Goal: Check status: Check status

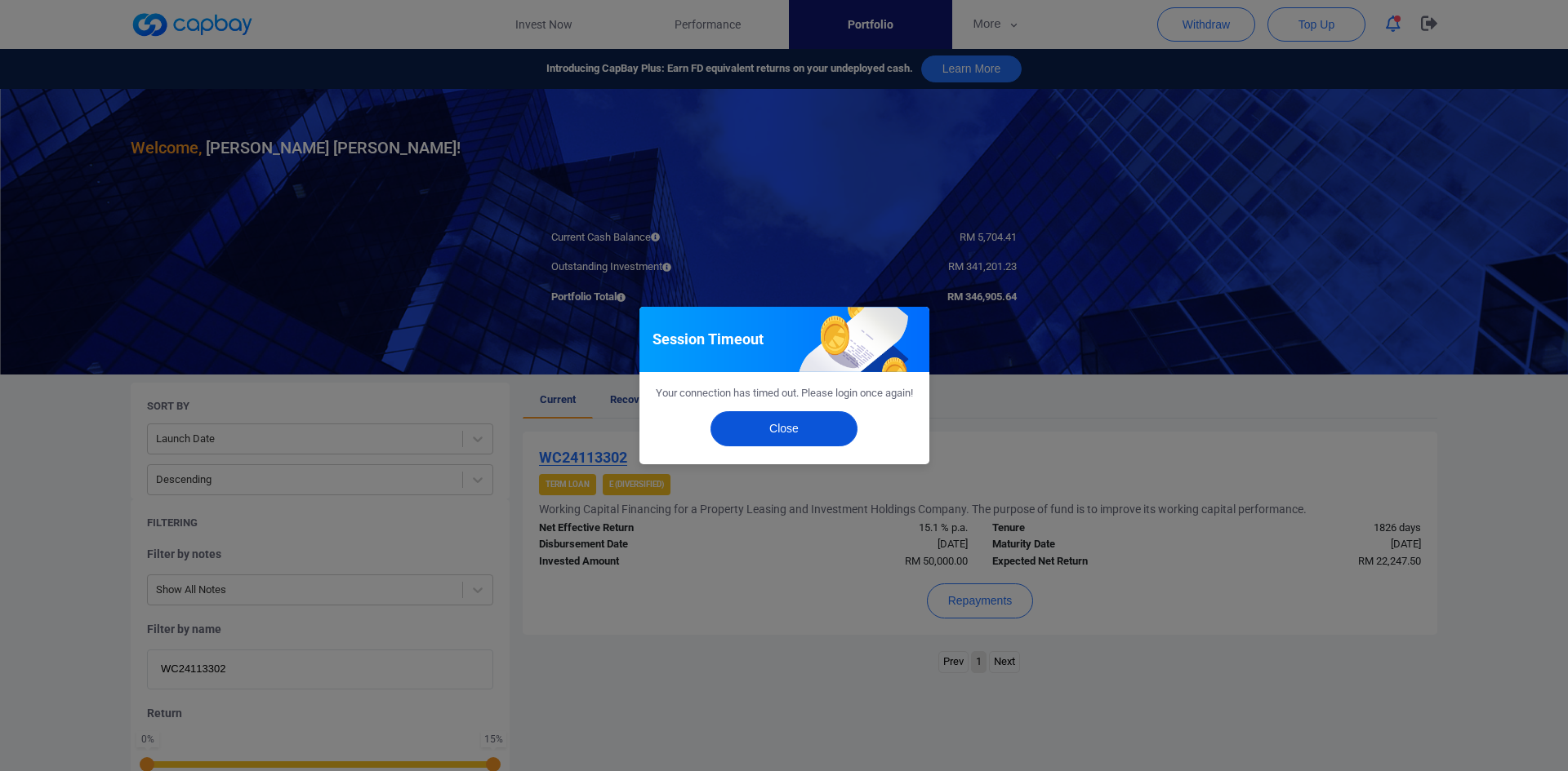
click at [804, 440] on button "Close" at bounding box center [784, 429] width 147 height 35
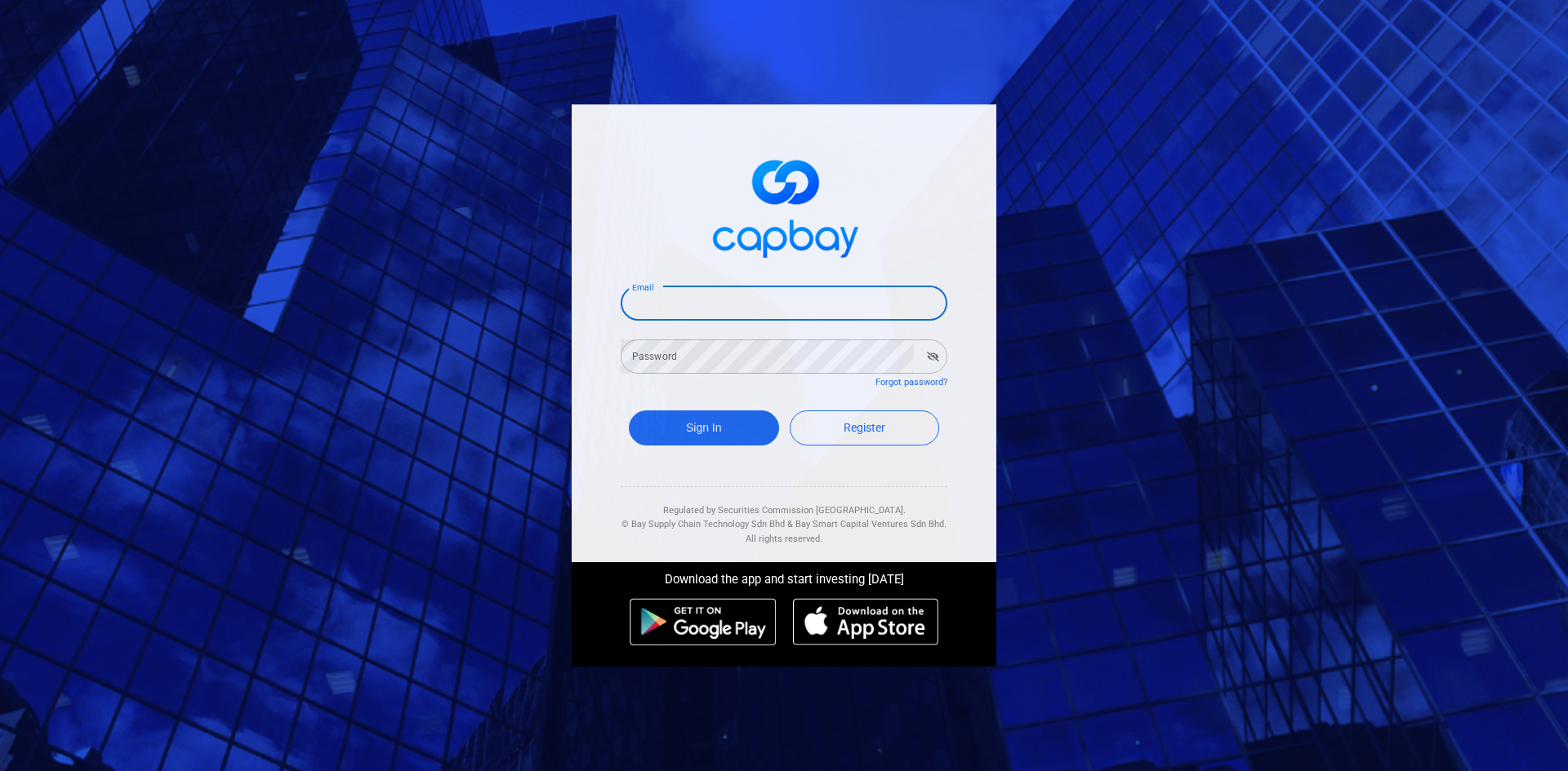
drag, startPoint x: 714, startPoint y: 308, endPoint x: 734, endPoint y: 321, distance: 23.9
click at [714, 308] on input "Email" at bounding box center [784, 303] width 326 height 34
type input "[EMAIL_ADDRESS][DOMAIN_NAME]"
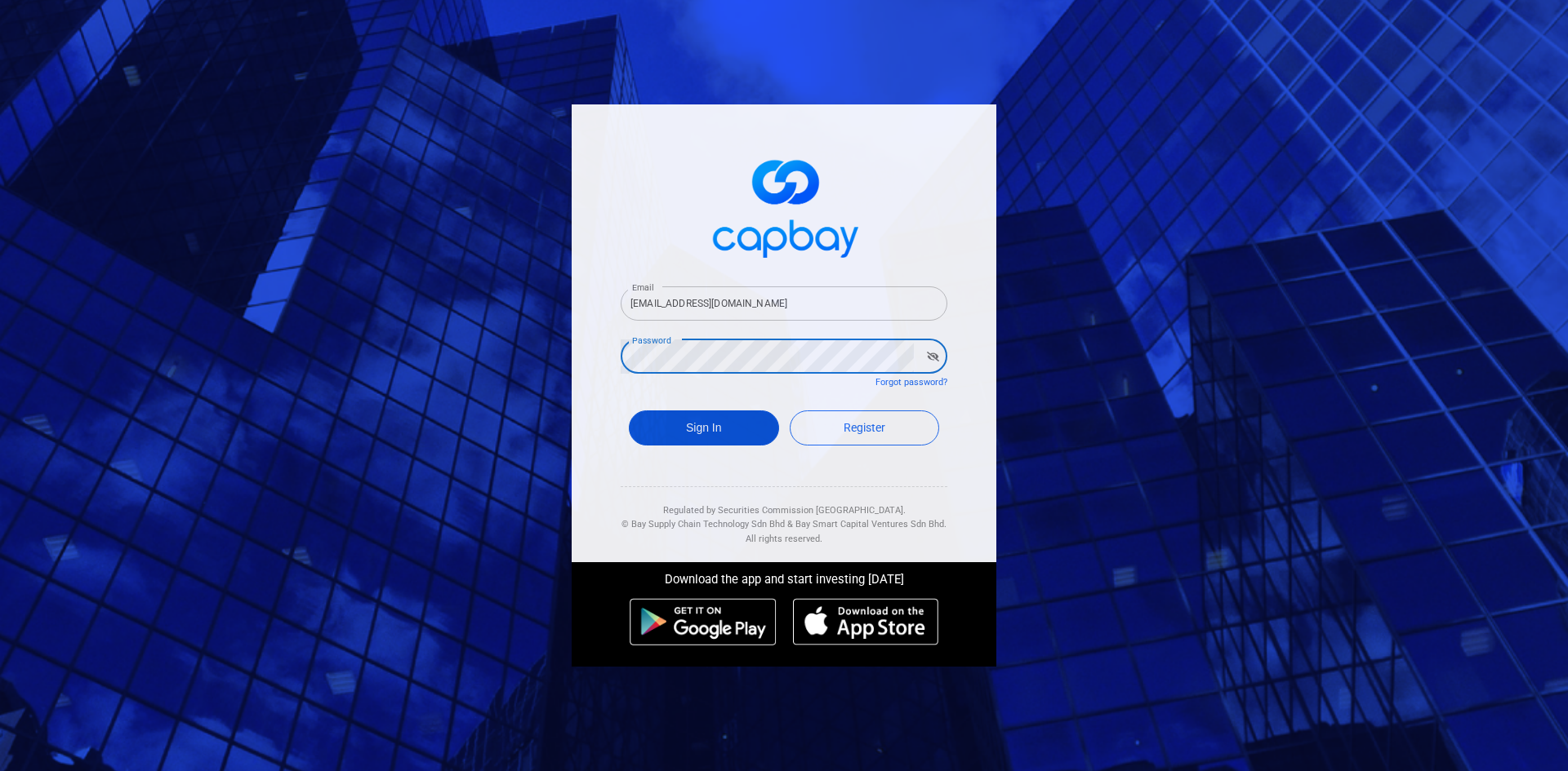
click at [720, 431] on button "Sign In" at bounding box center [704, 428] width 150 height 35
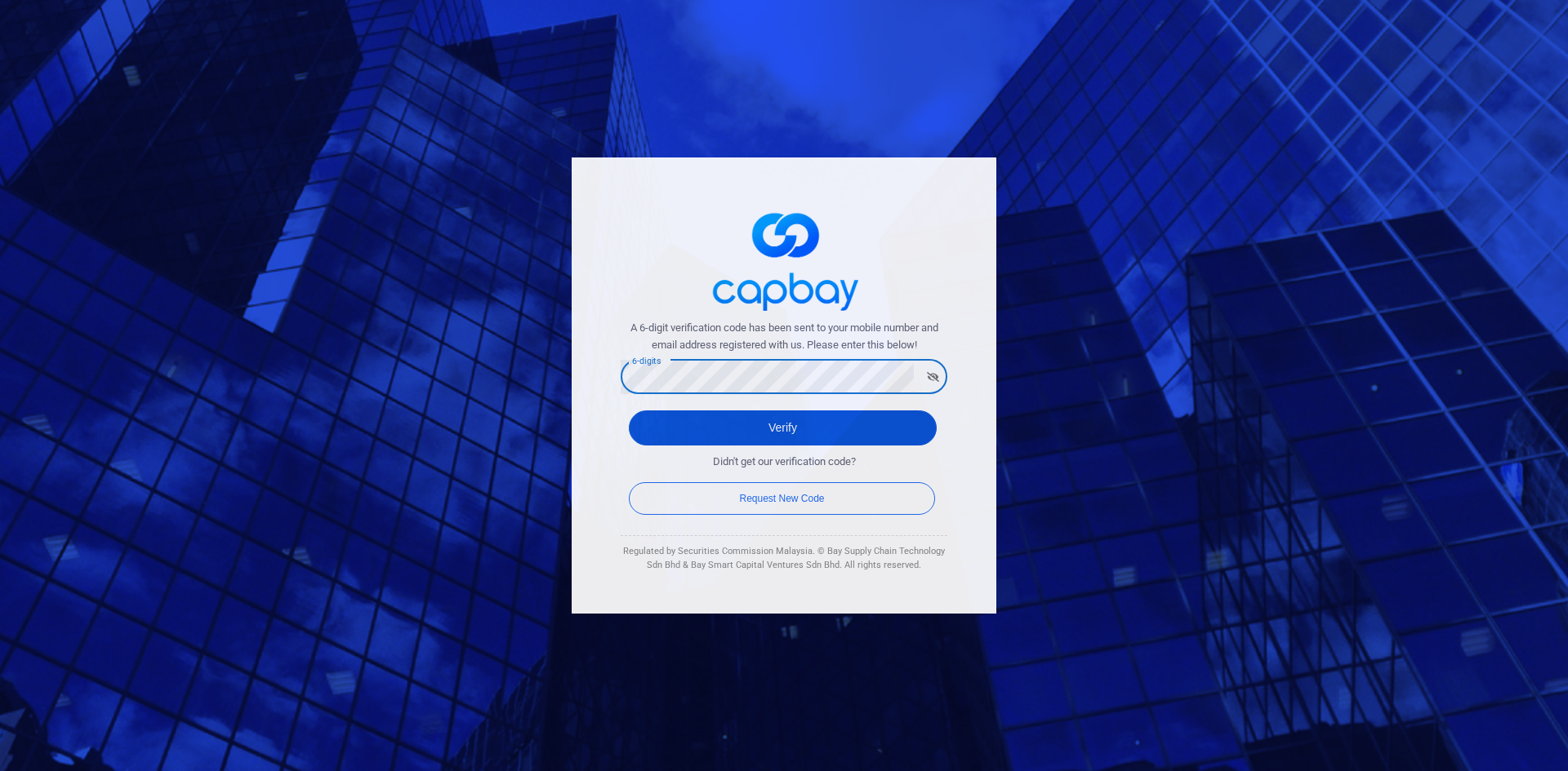
click at [766, 414] on button "Verify" at bounding box center [783, 428] width 308 height 35
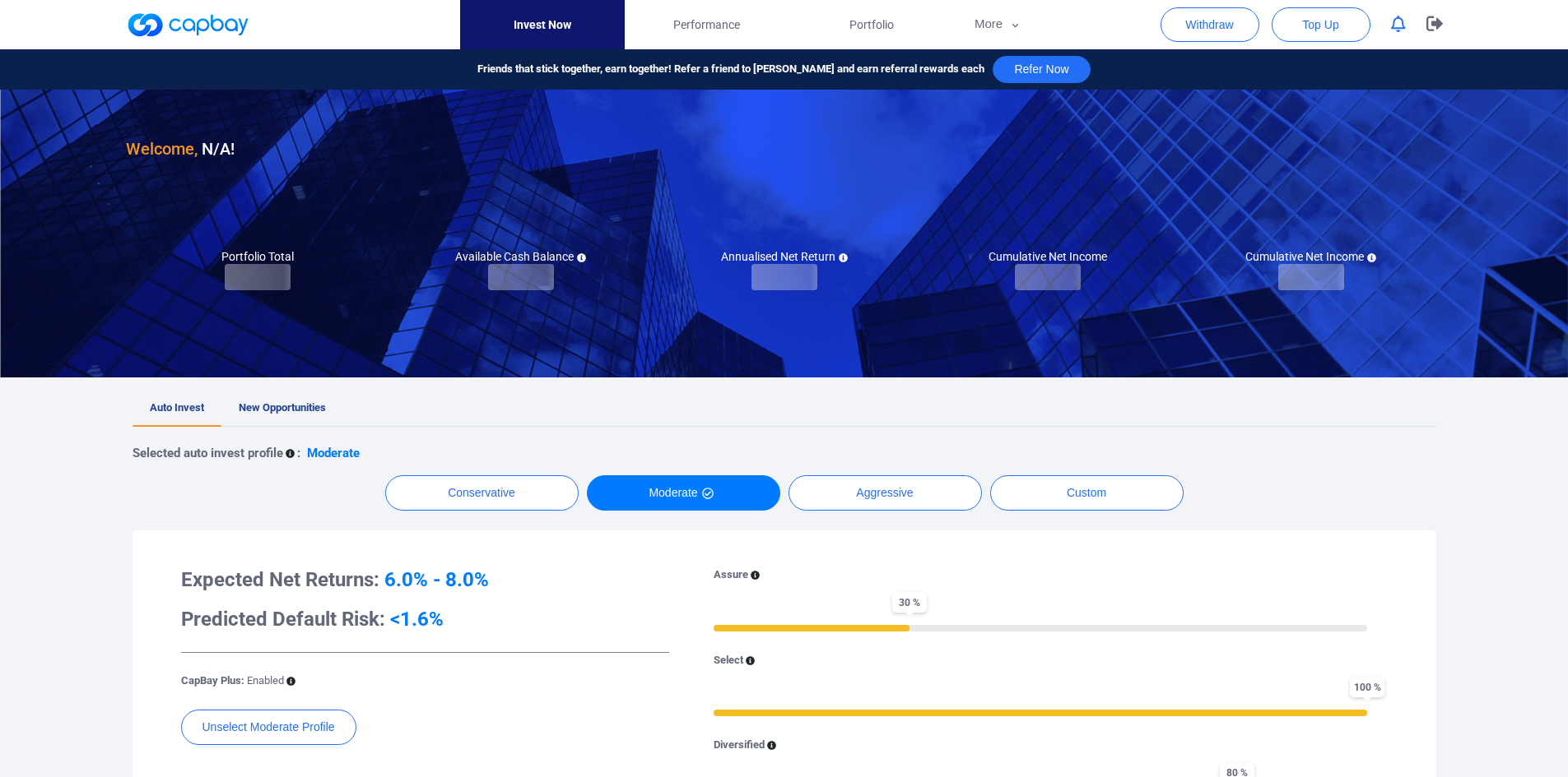
checkbox input "true"
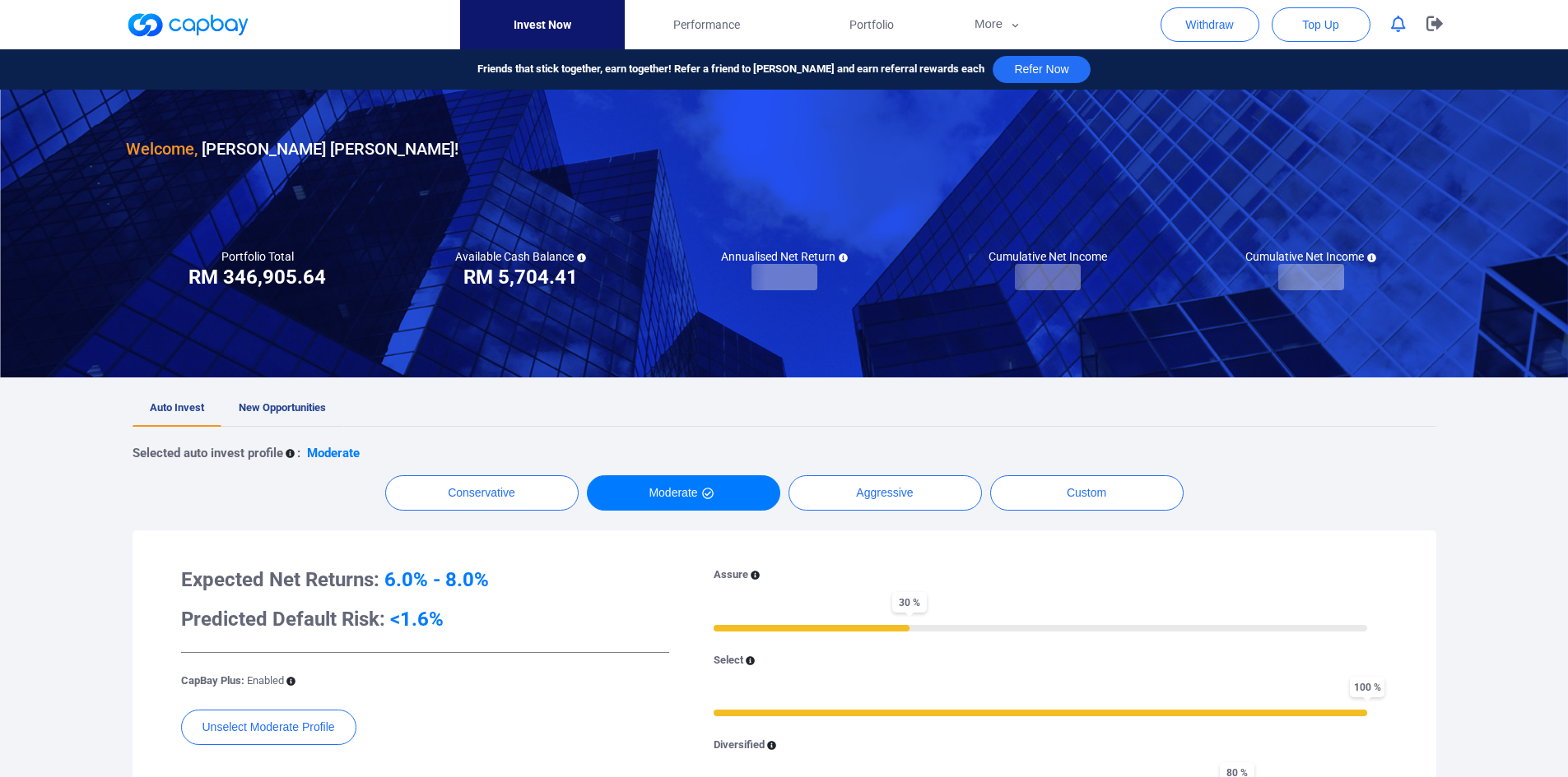
click at [268, 401] on span "New Opportunities" at bounding box center [282, 408] width 87 height 12
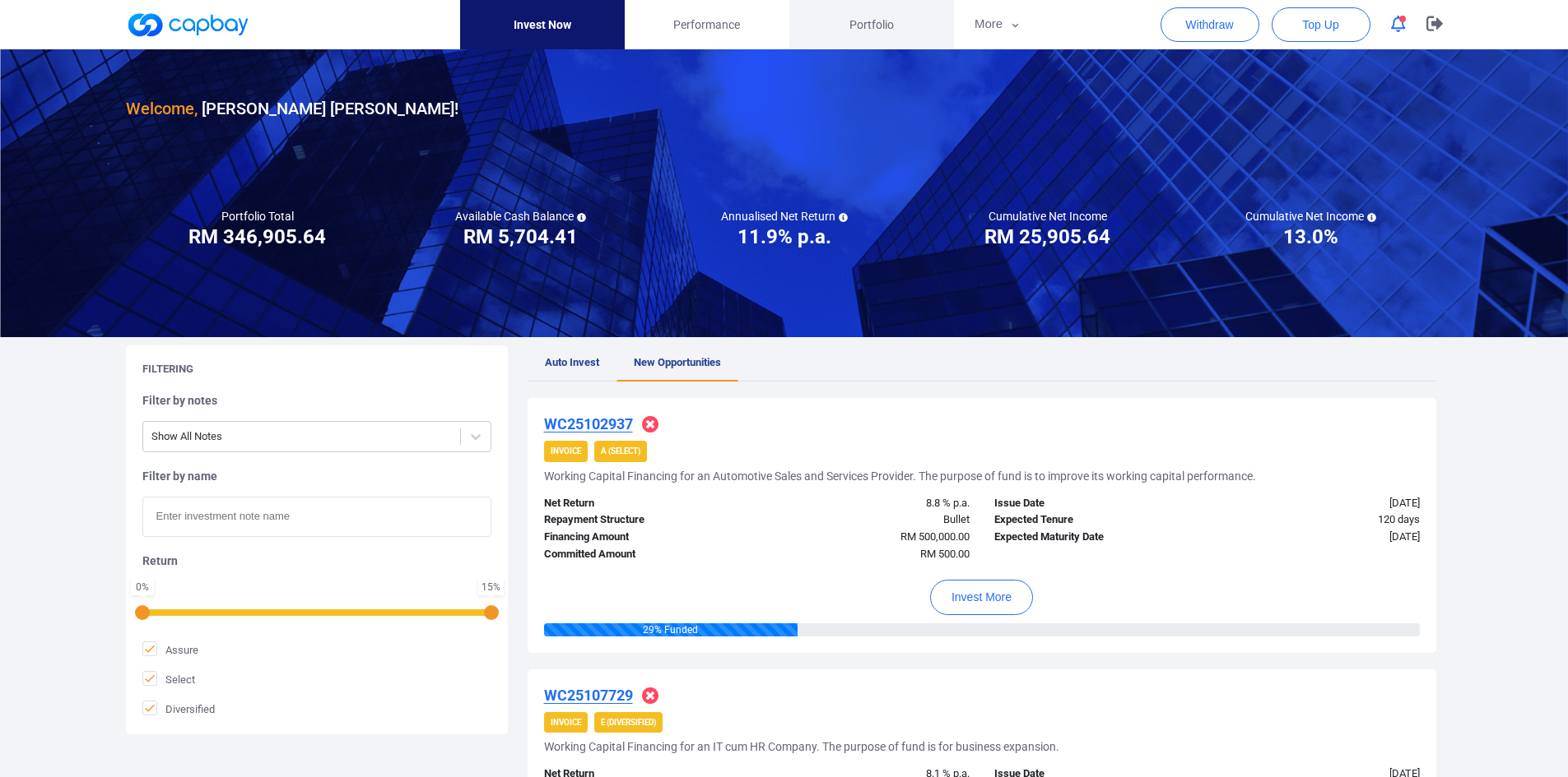
click at [877, 20] on span "Portfolio" at bounding box center [871, 25] width 44 height 18
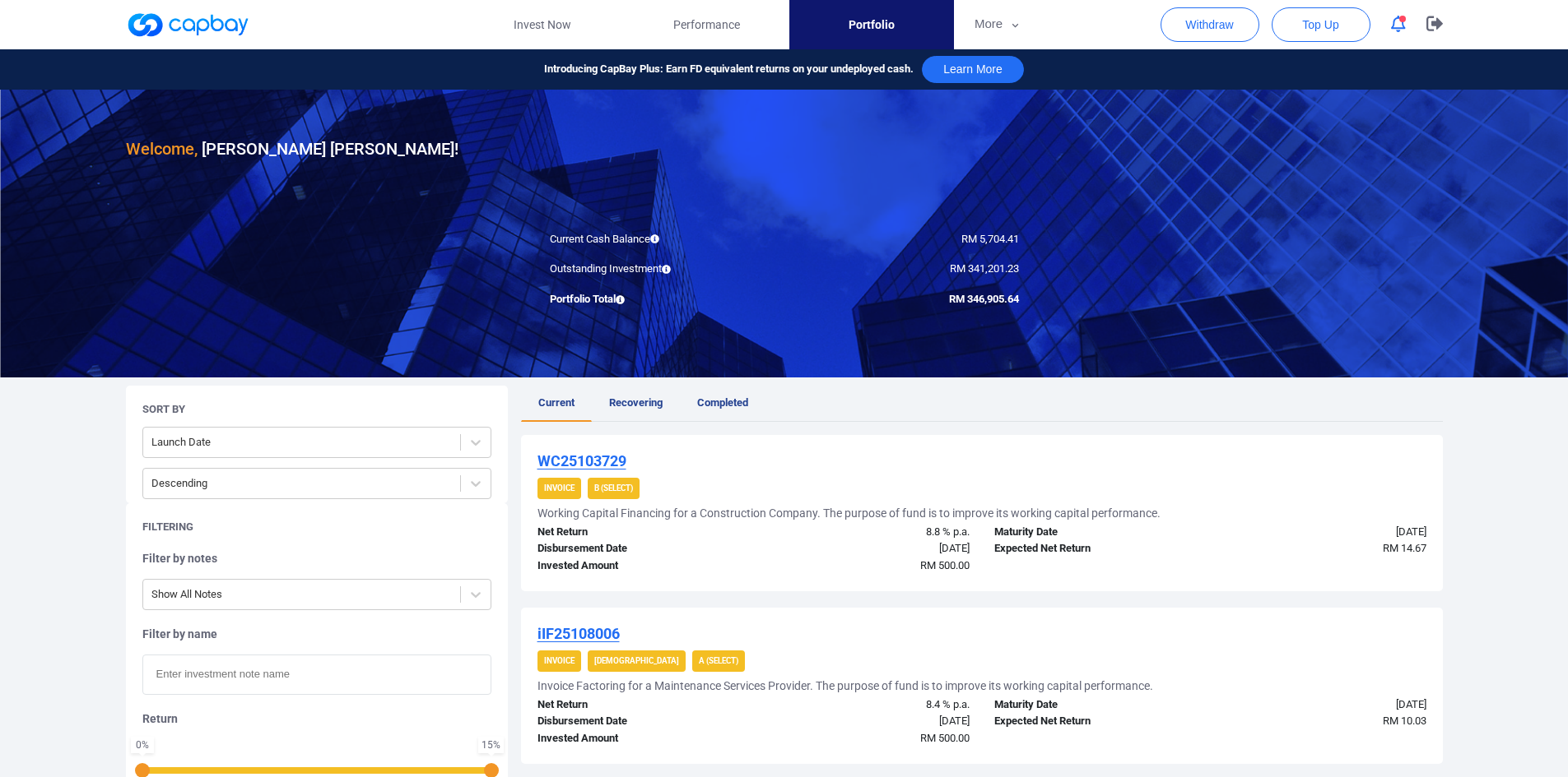
click at [199, 679] on input "text" at bounding box center [317, 674] width 349 height 40
paste input "WC25011041"
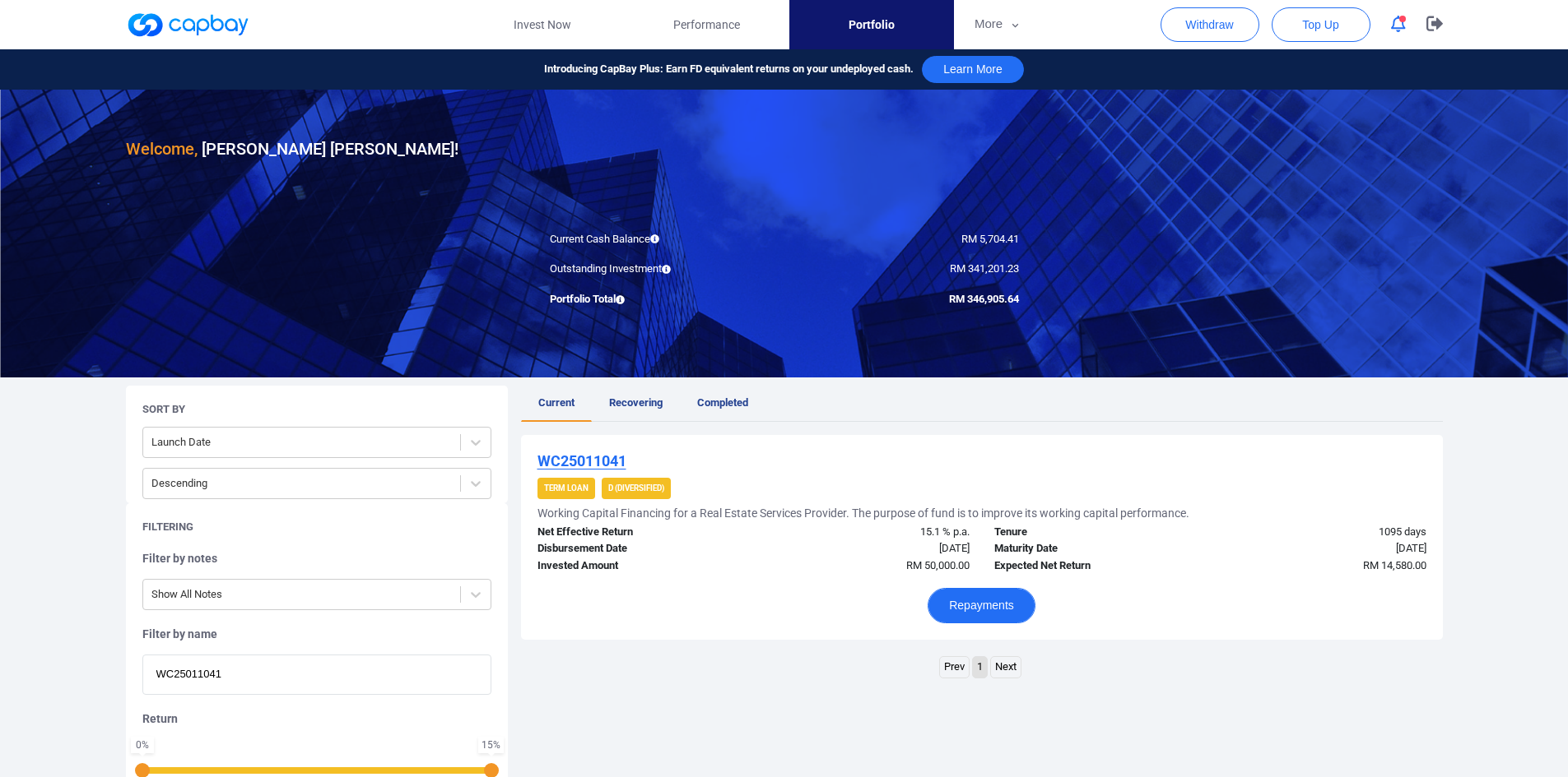
type input "WC25011041"
click at [972, 596] on button "Repayments" at bounding box center [981, 606] width 108 height 35
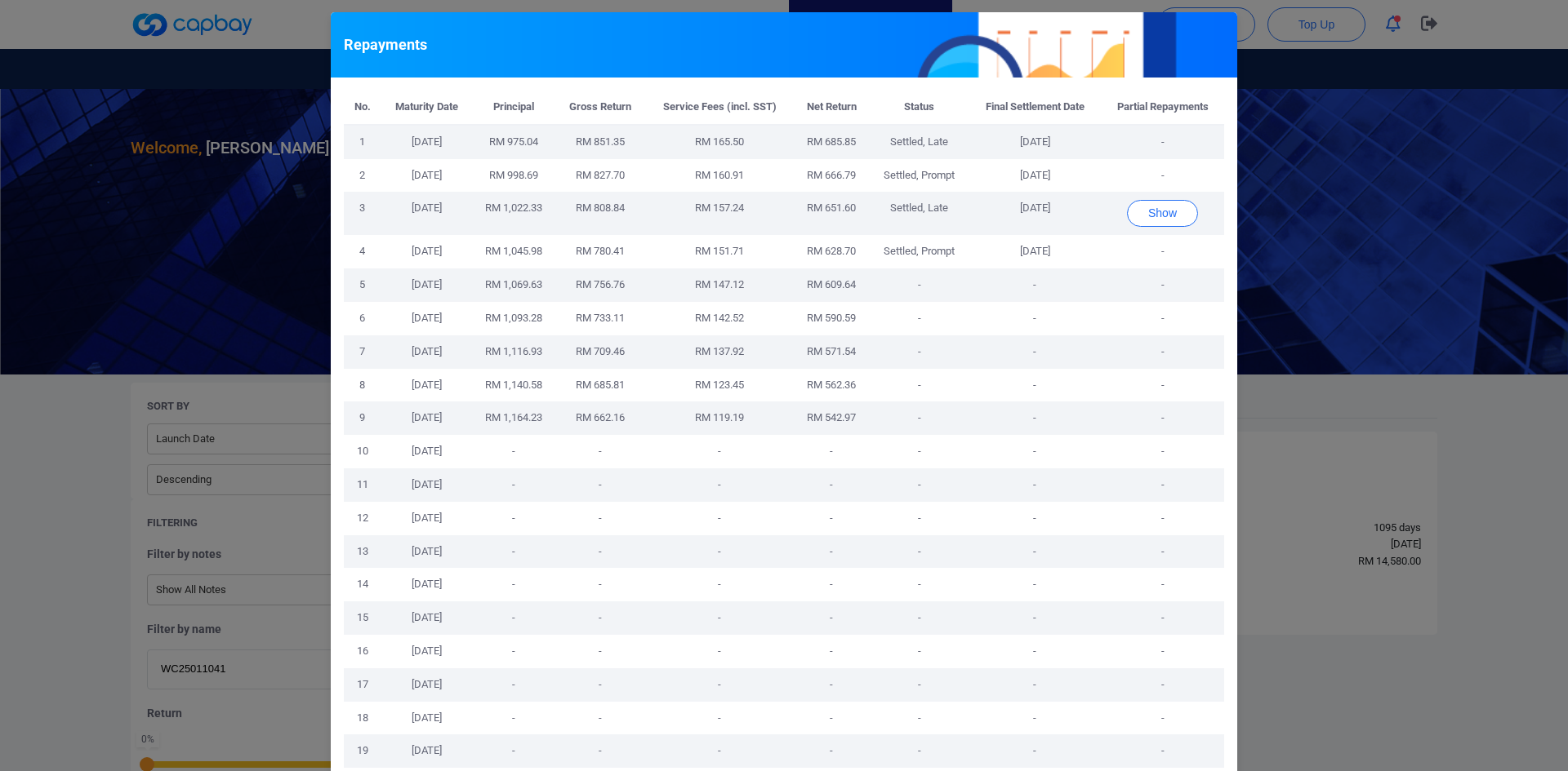
click at [1376, 414] on div "Repayments No. Maturity Date Principal Gross Return Service Fees (incl. SST) Ne…" at bounding box center [784, 385] width 1568 height 771
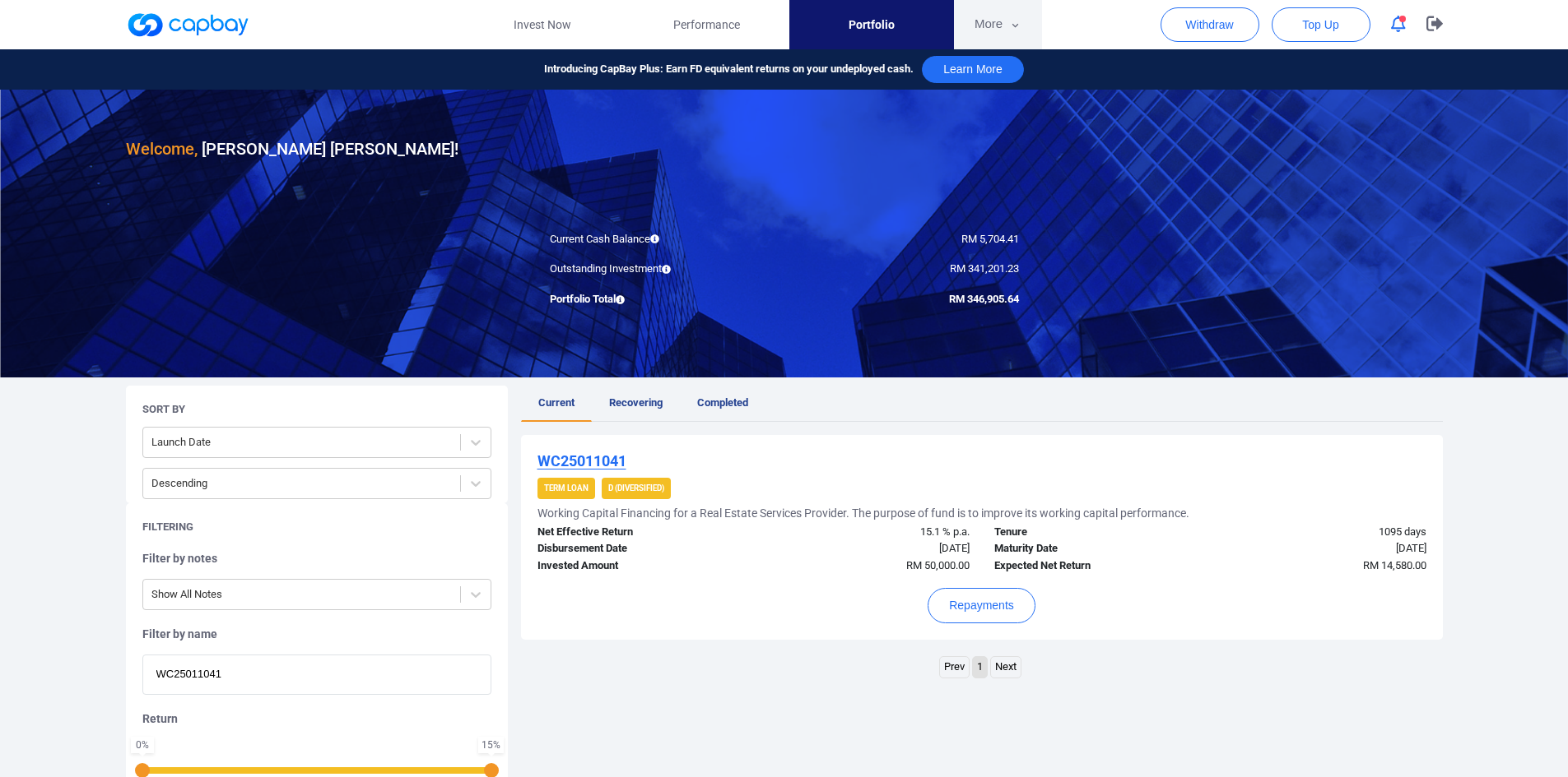
click at [996, 20] on button "More" at bounding box center [997, 25] width 88 height 50
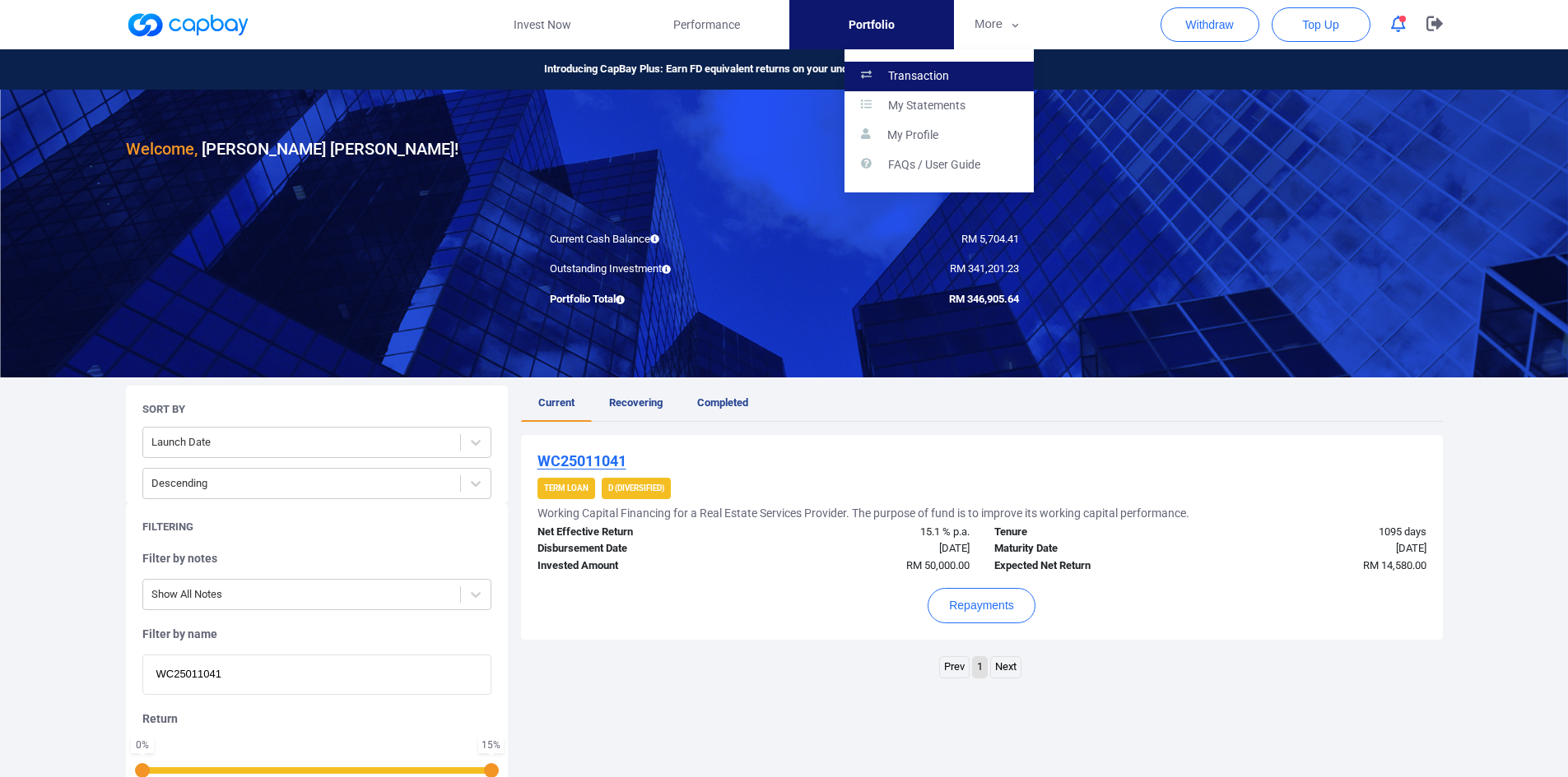
click at [950, 74] on link "Transaction" at bounding box center [940, 76] width 190 height 29
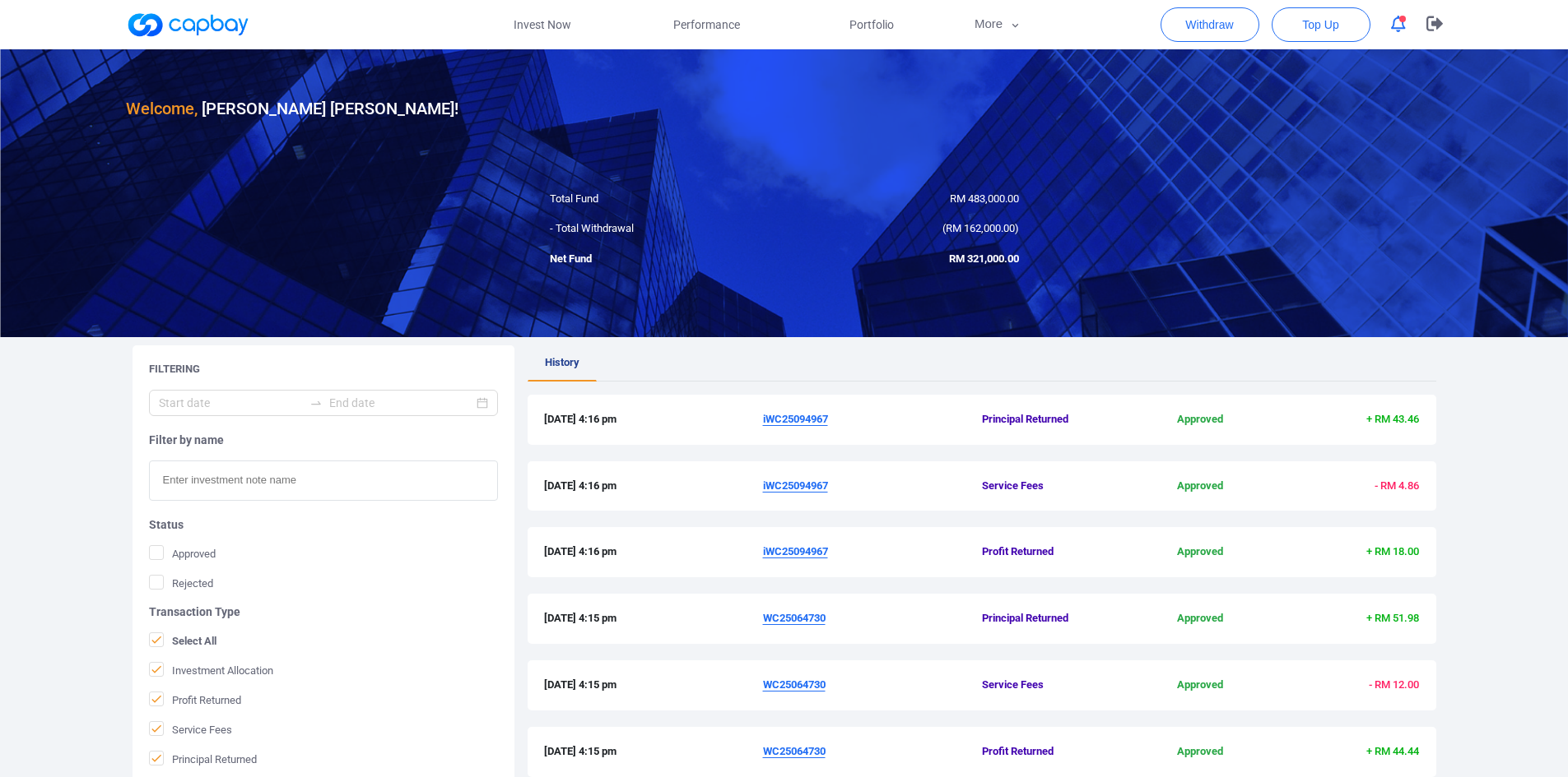
click at [215, 489] on input "text" at bounding box center [324, 480] width 349 height 40
paste input "WC25011041"
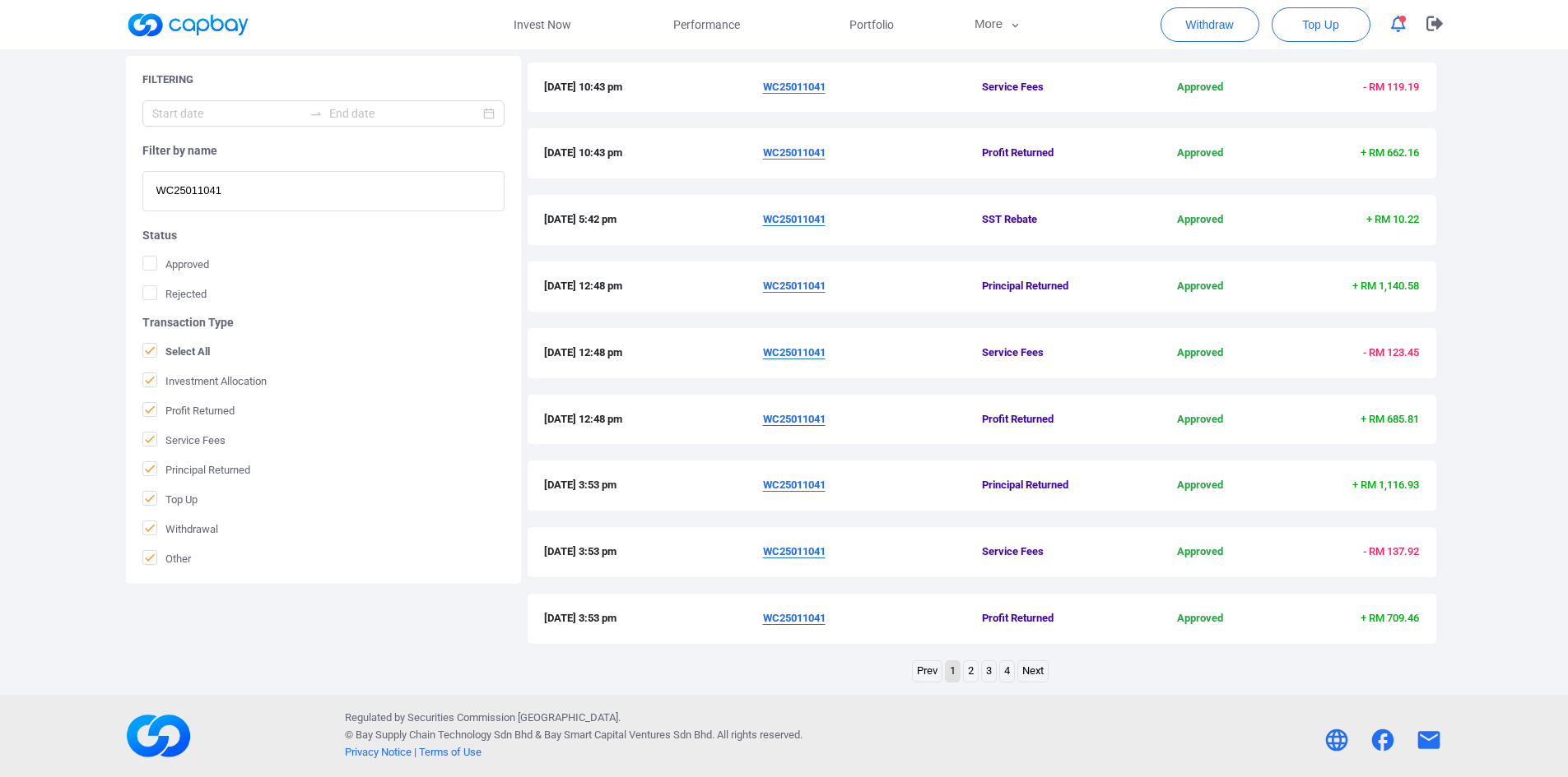
type input "WC25011041"
click at [971, 676] on link "2" at bounding box center [971, 672] width 14 height 20
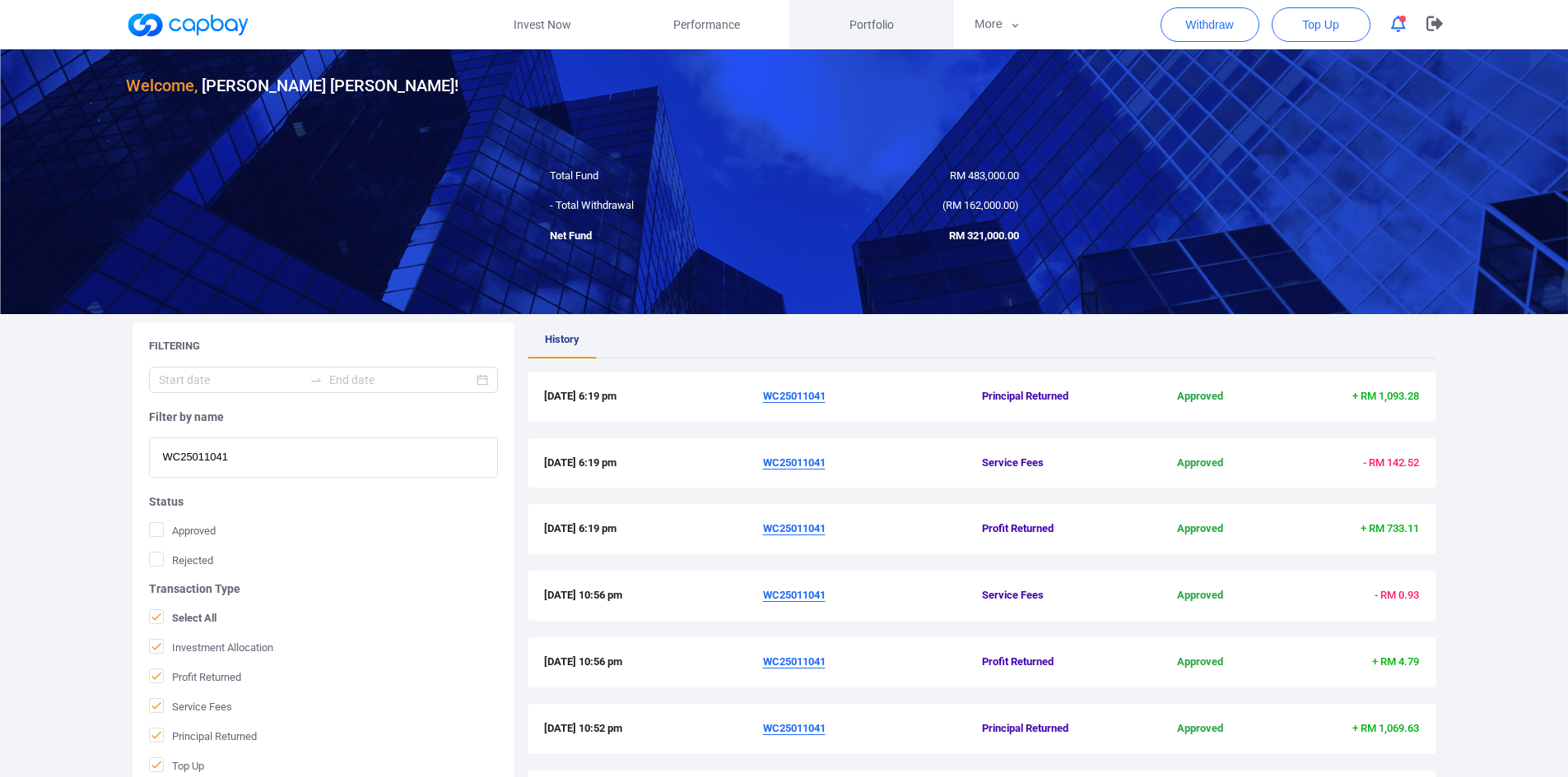
scroll to position [22, 0]
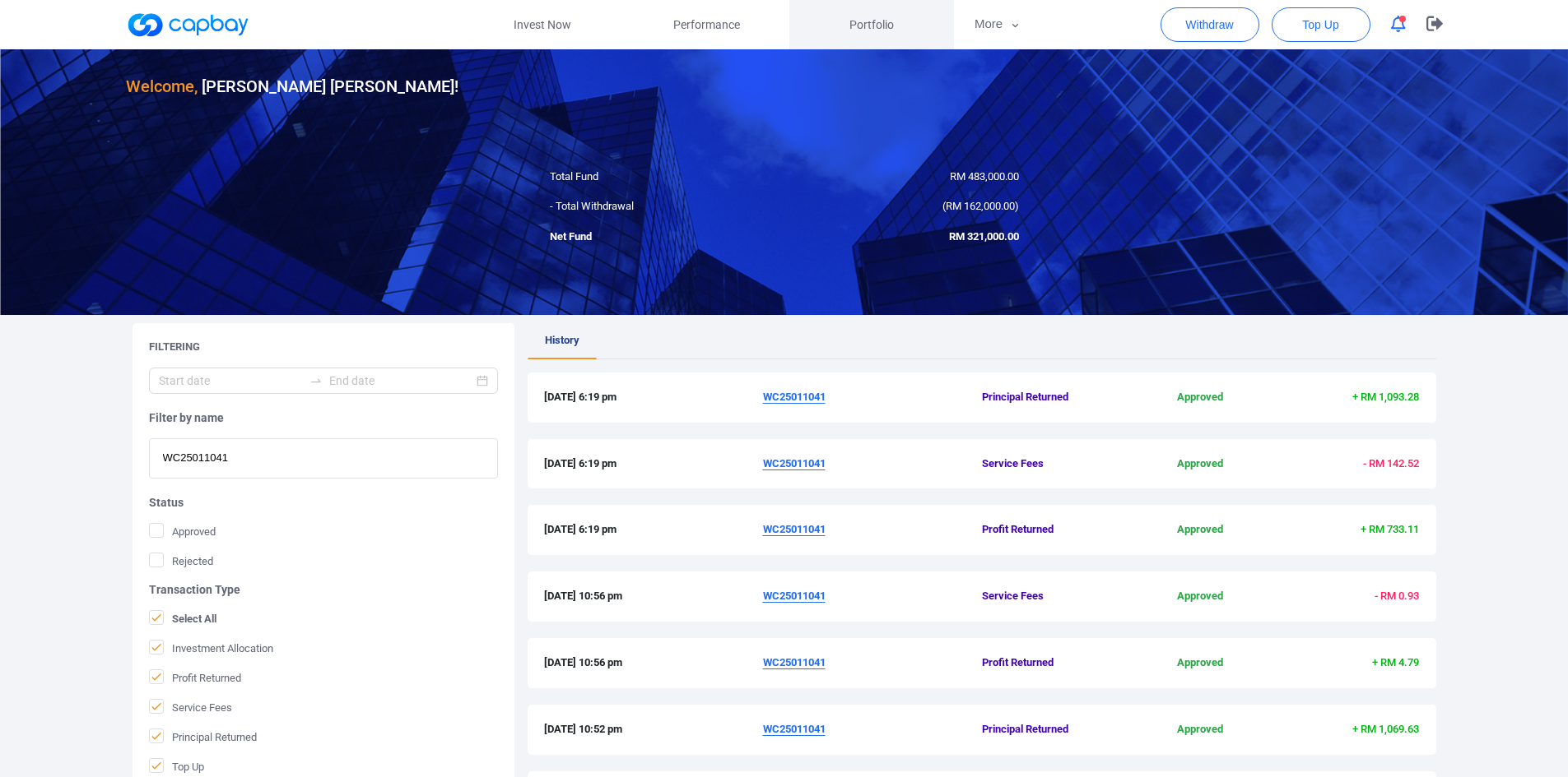
click at [866, 24] on span "Portfolio" at bounding box center [871, 25] width 44 height 18
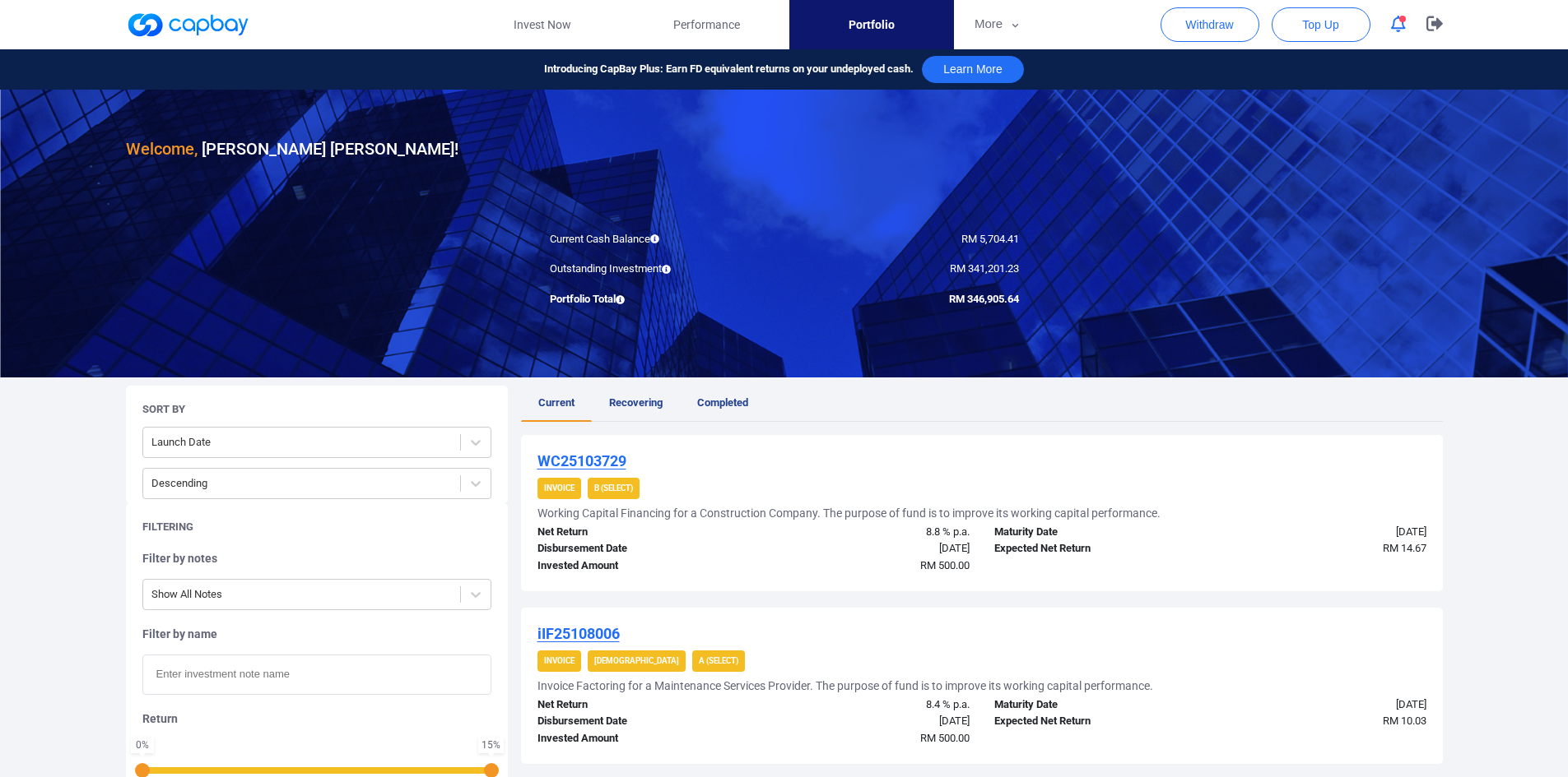
click at [221, 672] on input "text" at bounding box center [317, 674] width 349 height 40
paste input "WC25011041"
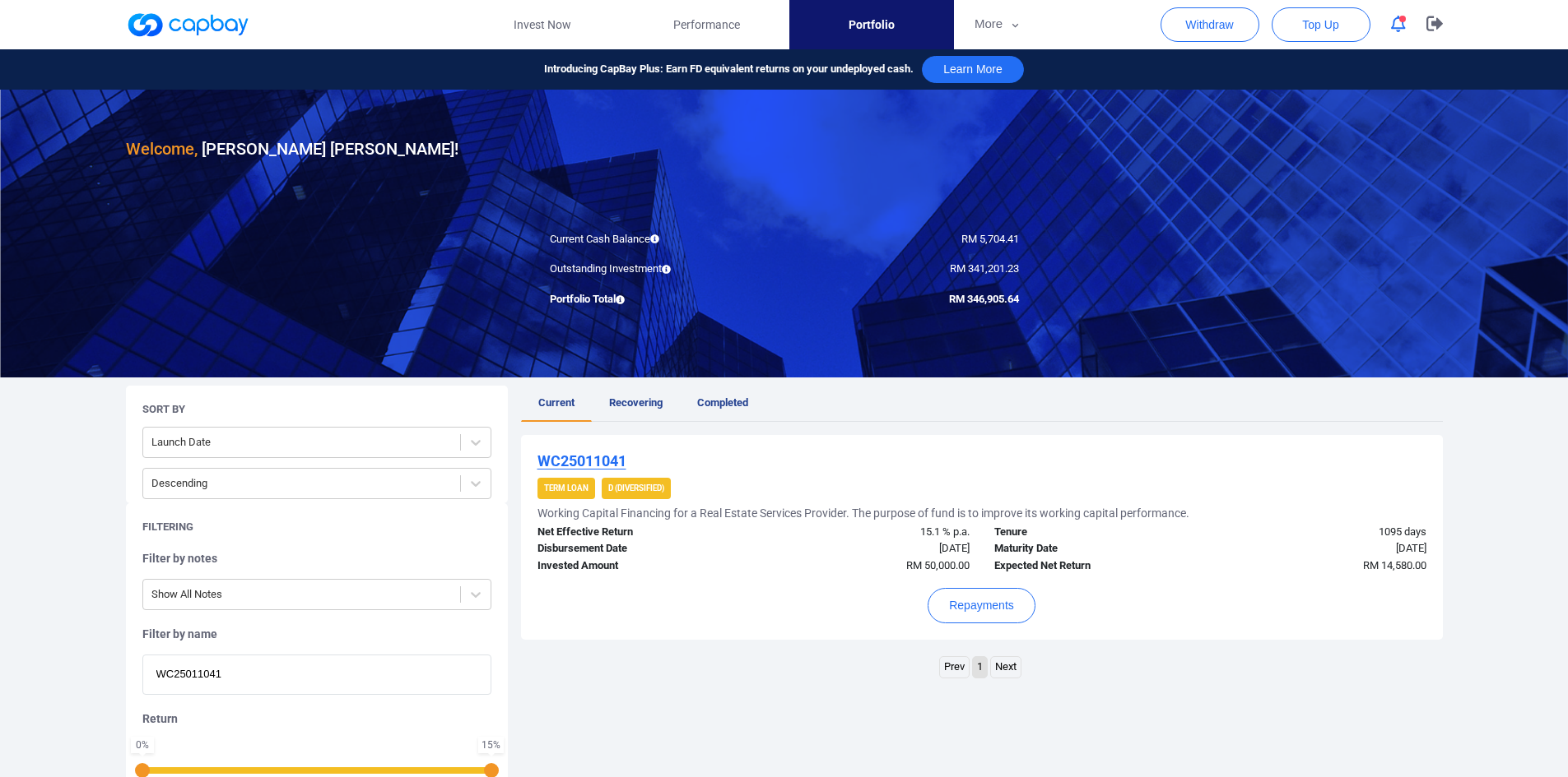
type input "WC25011041"
click at [602, 459] on u "WC25011041" at bounding box center [581, 461] width 89 height 17
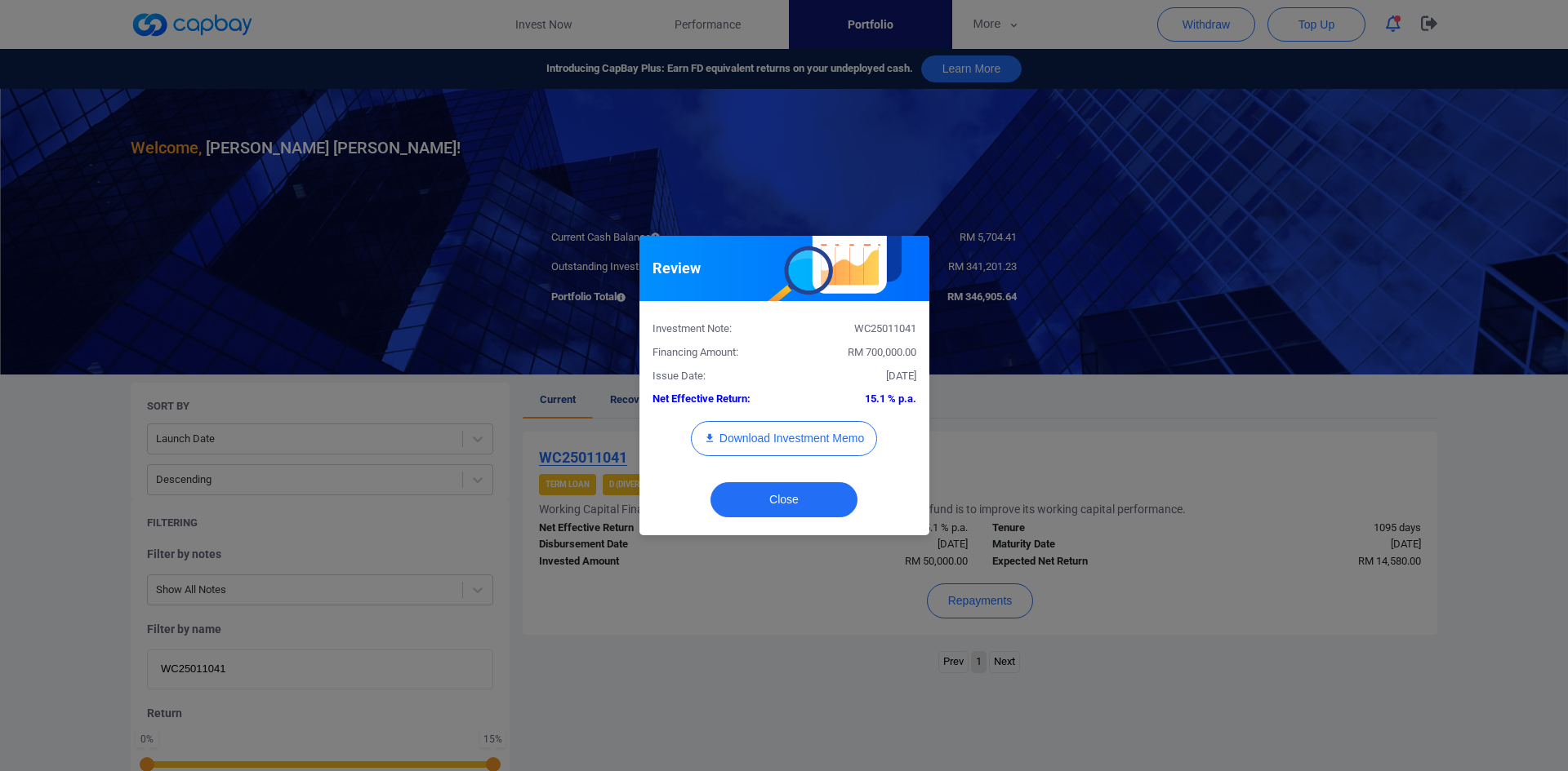
drag, startPoint x: 1185, startPoint y: 500, endPoint x: 1151, endPoint y: 508, distance: 34.9
click at [1183, 498] on div "Review Investment Note: WC25011041 Financing Amount: RM 700,000.00 Issue Date: …" at bounding box center [784, 385] width 1568 height 771
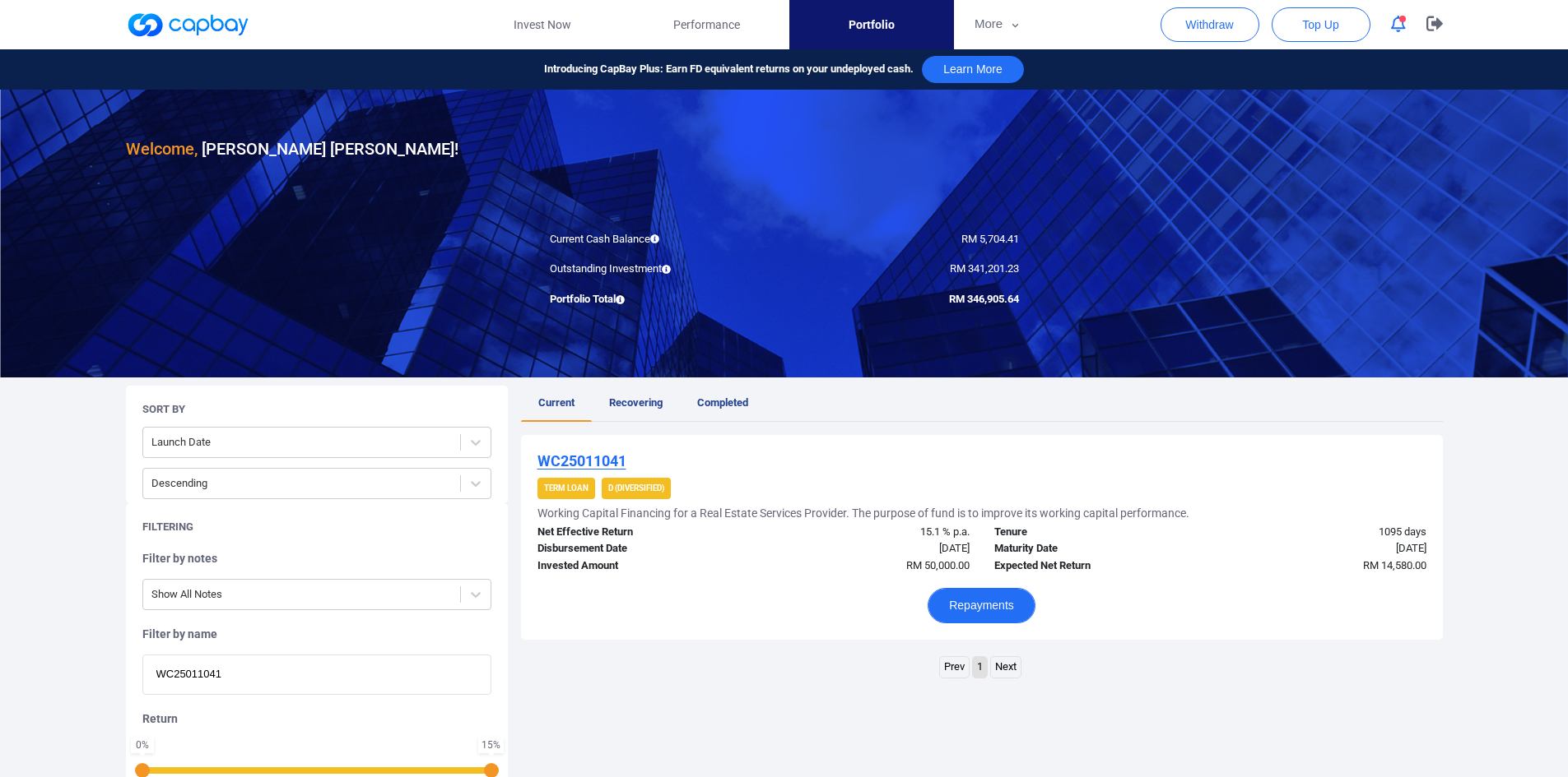
click at [967, 594] on button "Repayments" at bounding box center [981, 606] width 108 height 35
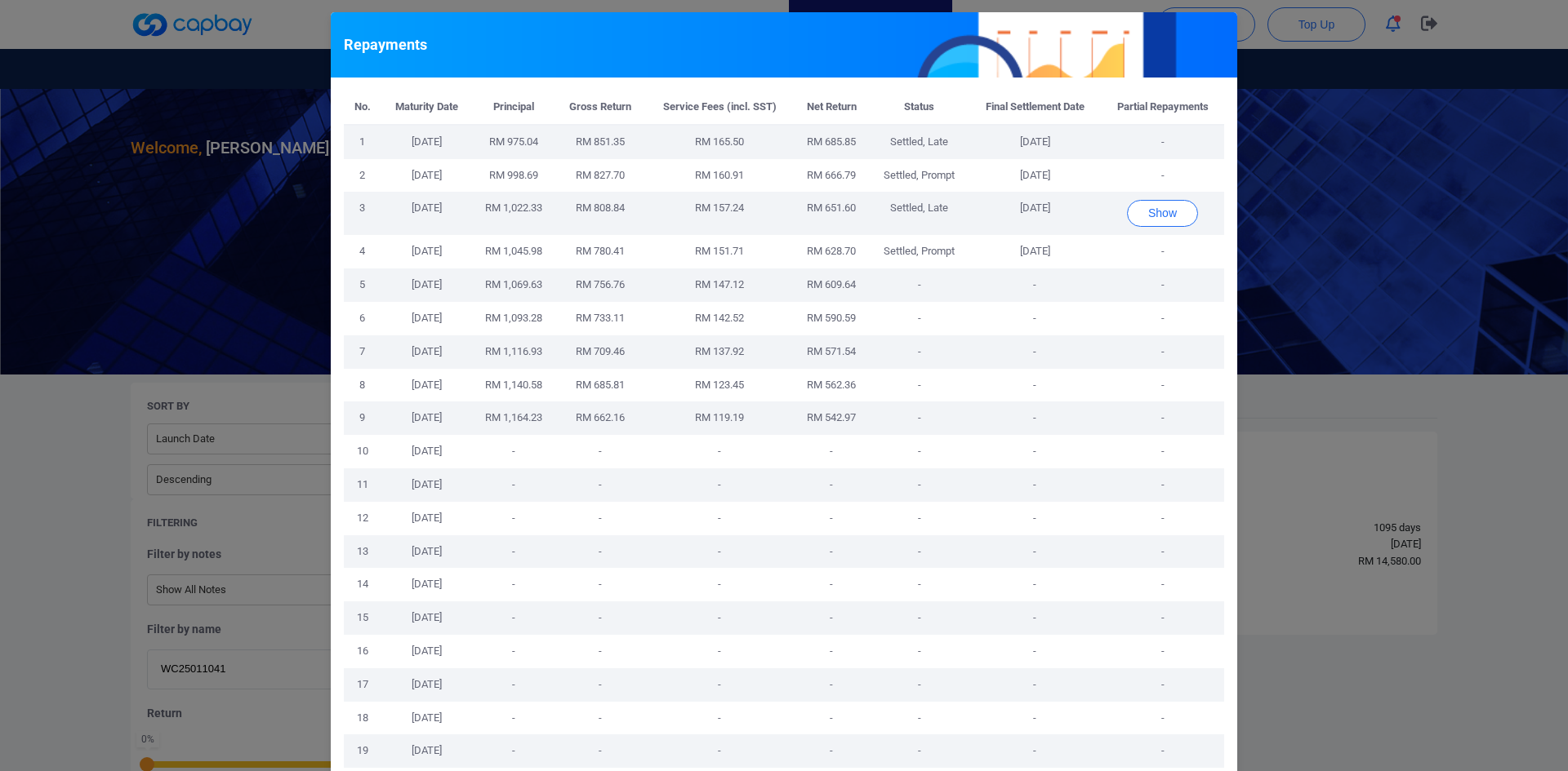
drag, startPoint x: 1331, startPoint y: 433, endPoint x: 1328, endPoint y: 424, distance: 9.5
click at [1331, 432] on div "Repayments No. Maturity Date Principal Gross Return Service Fees (incl. SST) Ne…" at bounding box center [784, 385] width 1568 height 771
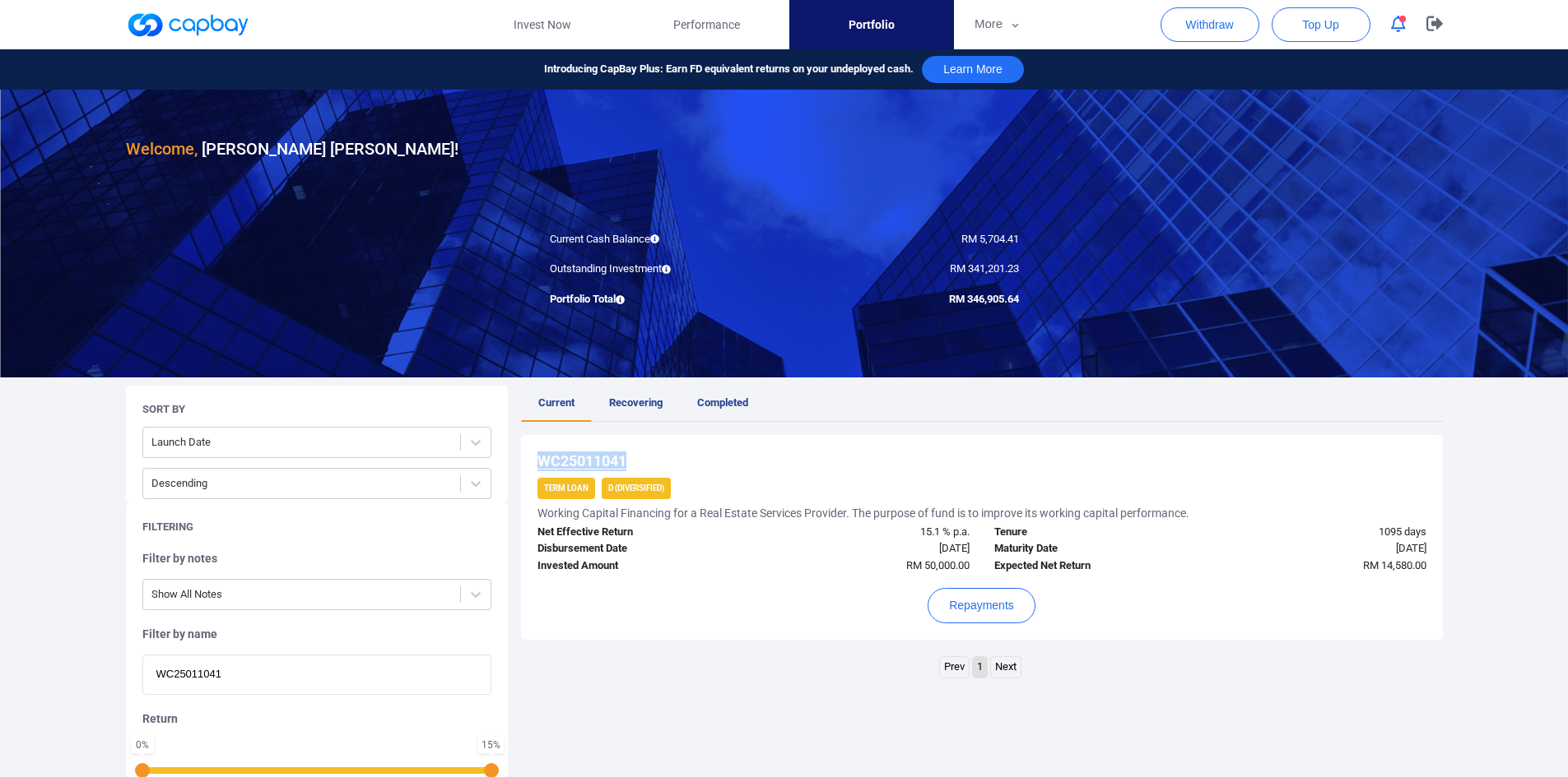
drag, startPoint x: 620, startPoint y: 458, endPoint x: 535, endPoint y: 461, distance: 85.1
click at [535, 461] on div "WC25011041 Term Loan D (Diversified) Working Capital Financing for a Real Estat…" at bounding box center [982, 537] width 922 height 205
copy u "WC25011041"
click at [644, 462] on div "WC25011041" at bounding box center [981, 462] width 889 height 19
drag, startPoint x: 642, startPoint y: 462, endPoint x: 541, endPoint y: 460, distance: 101.0
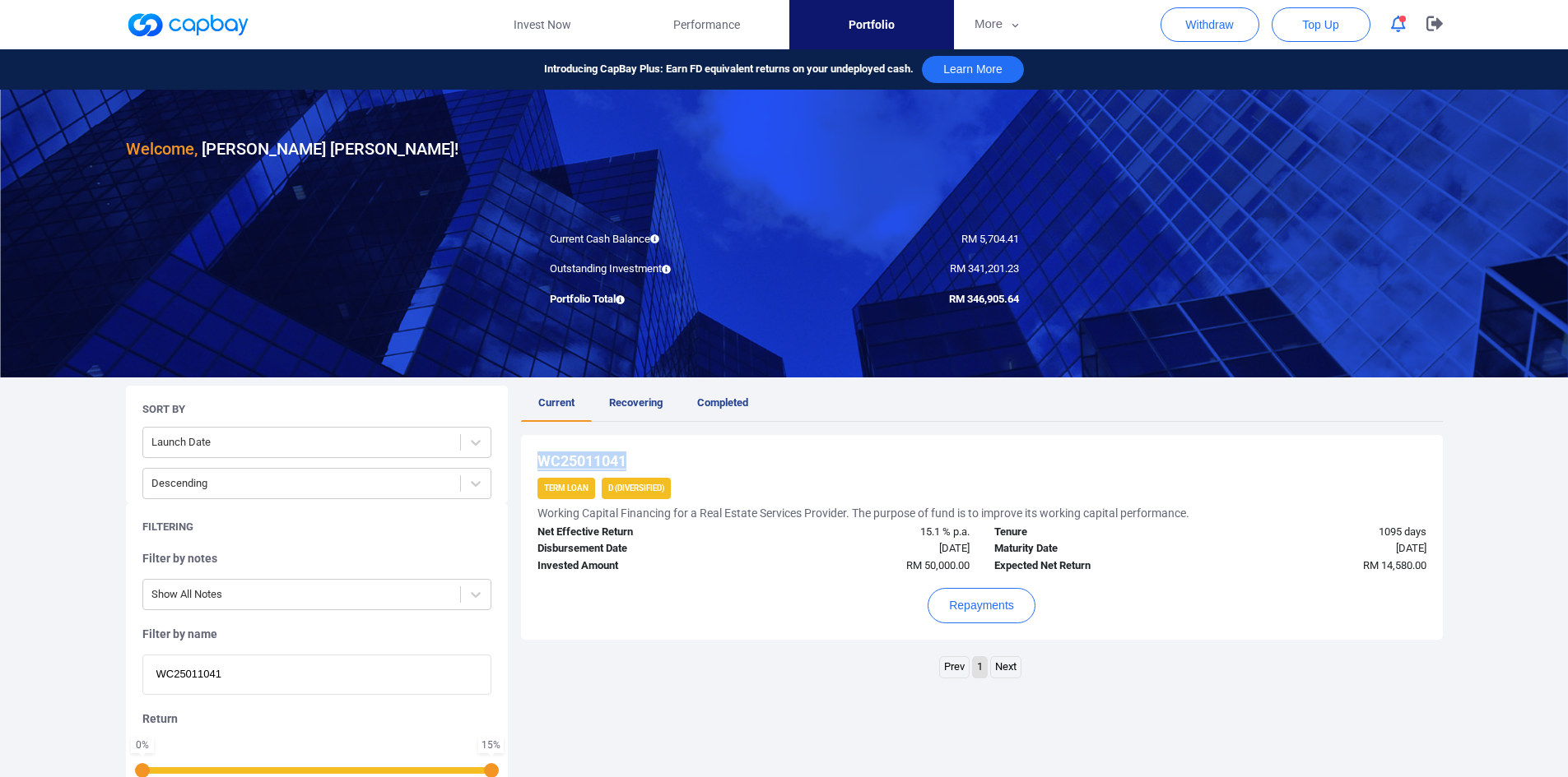
click at [541, 460] on div "WC25011041" at bounding box center [981, 462] width 889 height 19
copy u "WC25011041"
click at [987, 21] on button "More" at bounding box center [997, 25] width 88 height 50
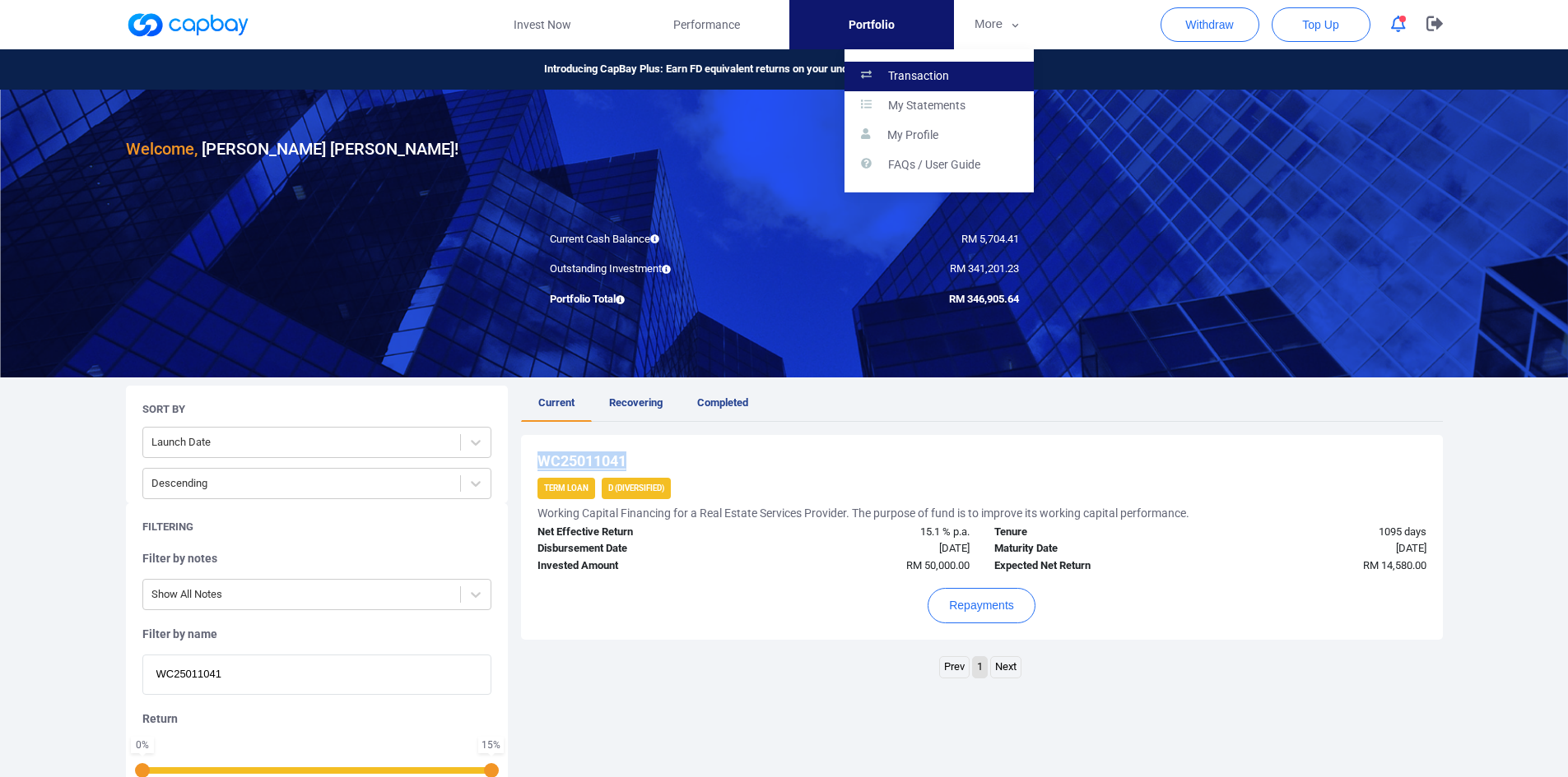
click at [919, 67] on link "Transaction" at bounding box center [940, 76] width 190 height 29
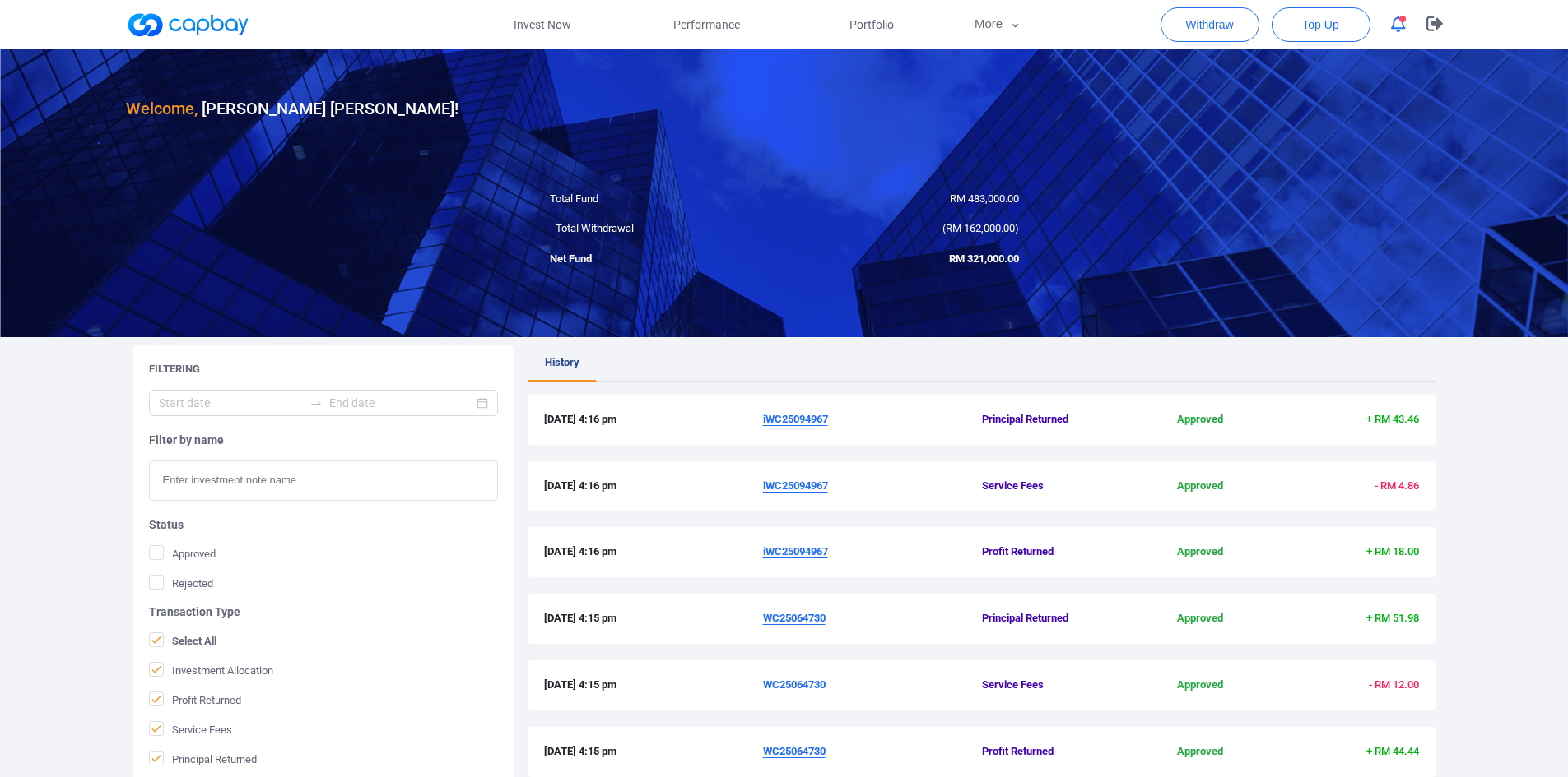
click at [253, 478] on input "text" at bounding box center [324, 480] width 349 height 40
paste input "WC25011041"
type input "WC25011041"
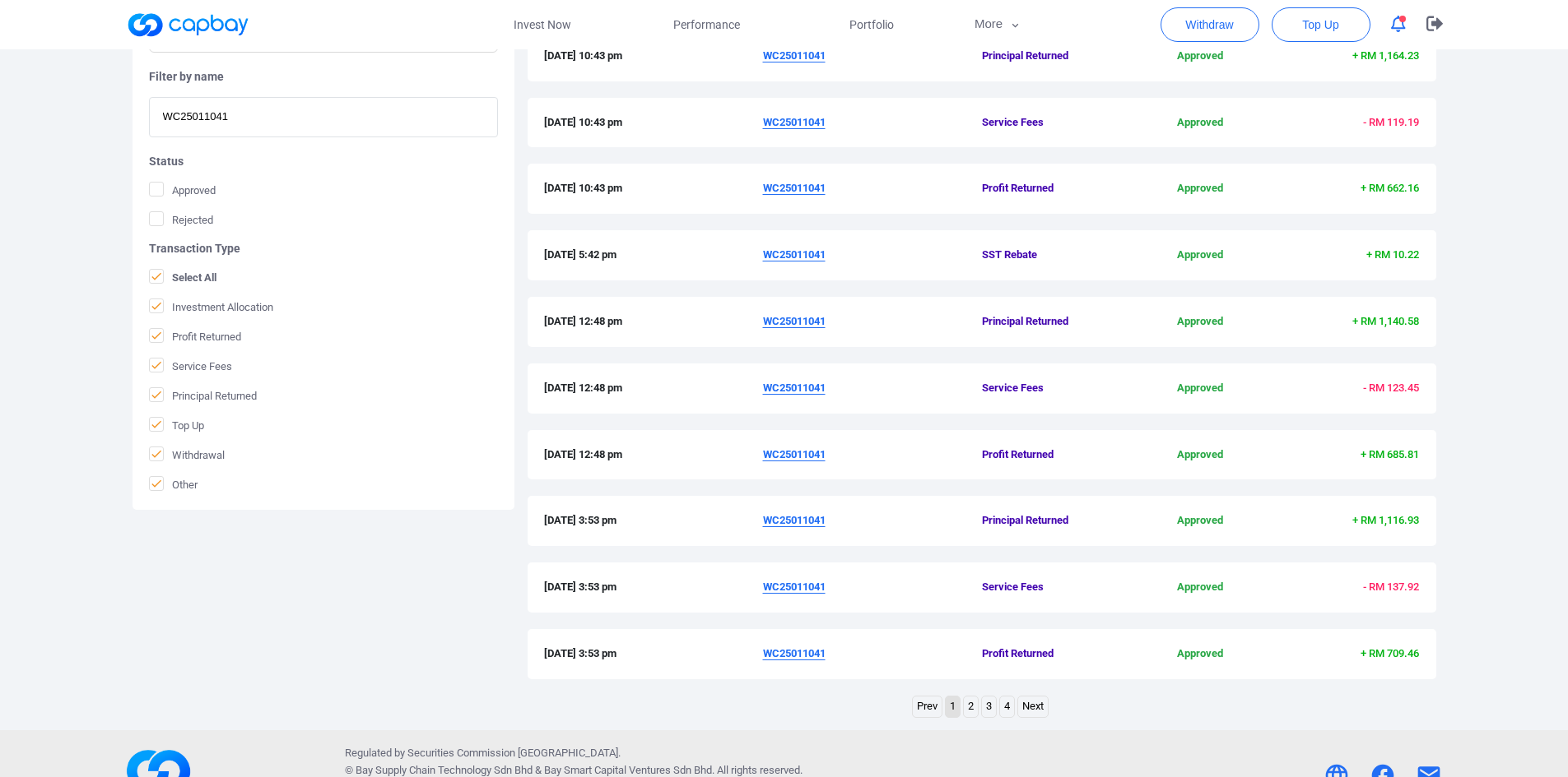
scroll to position [399, 0]
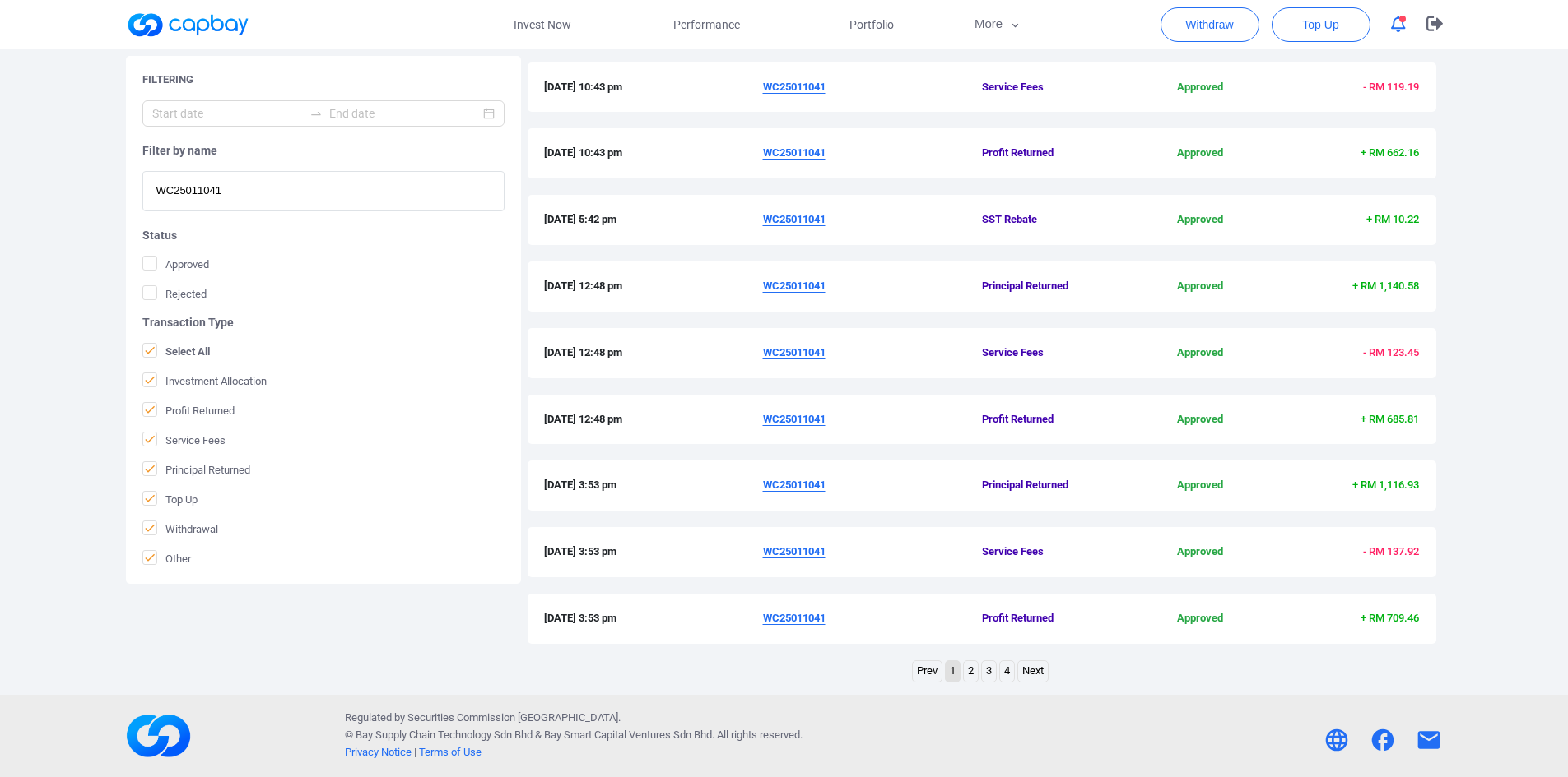
drag, startPoint x: 972, startPoint y: 672, endPoint x: 967, endPoint y: 604, distance: 68.2
click at [972, 668] on link "2" at bounding box center [971, 672] width 14 height 20
click at [984, 673] on link "3" at bounding box center [989, 672] width 14 height 20
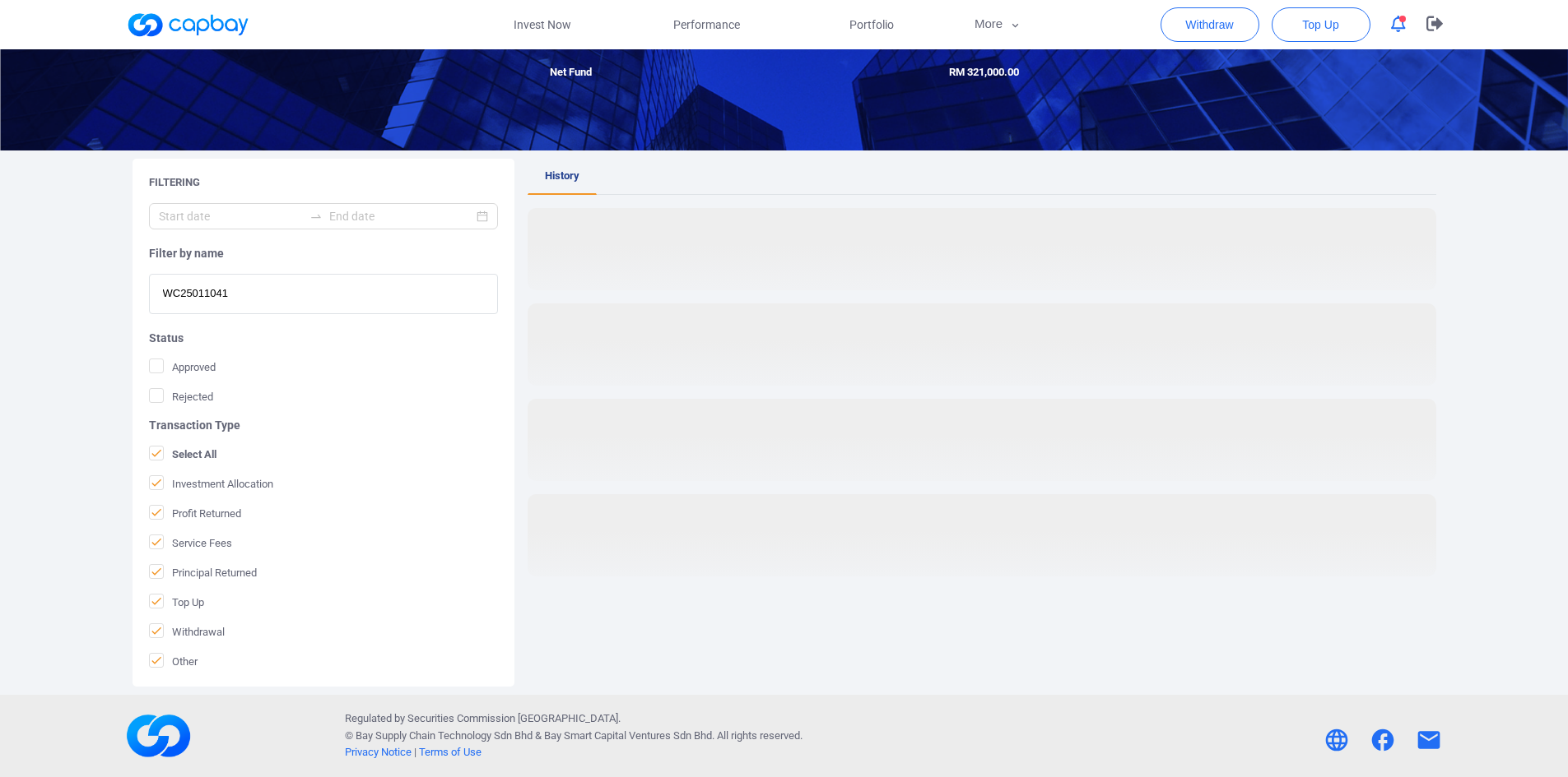
scroll to position [187, 0]
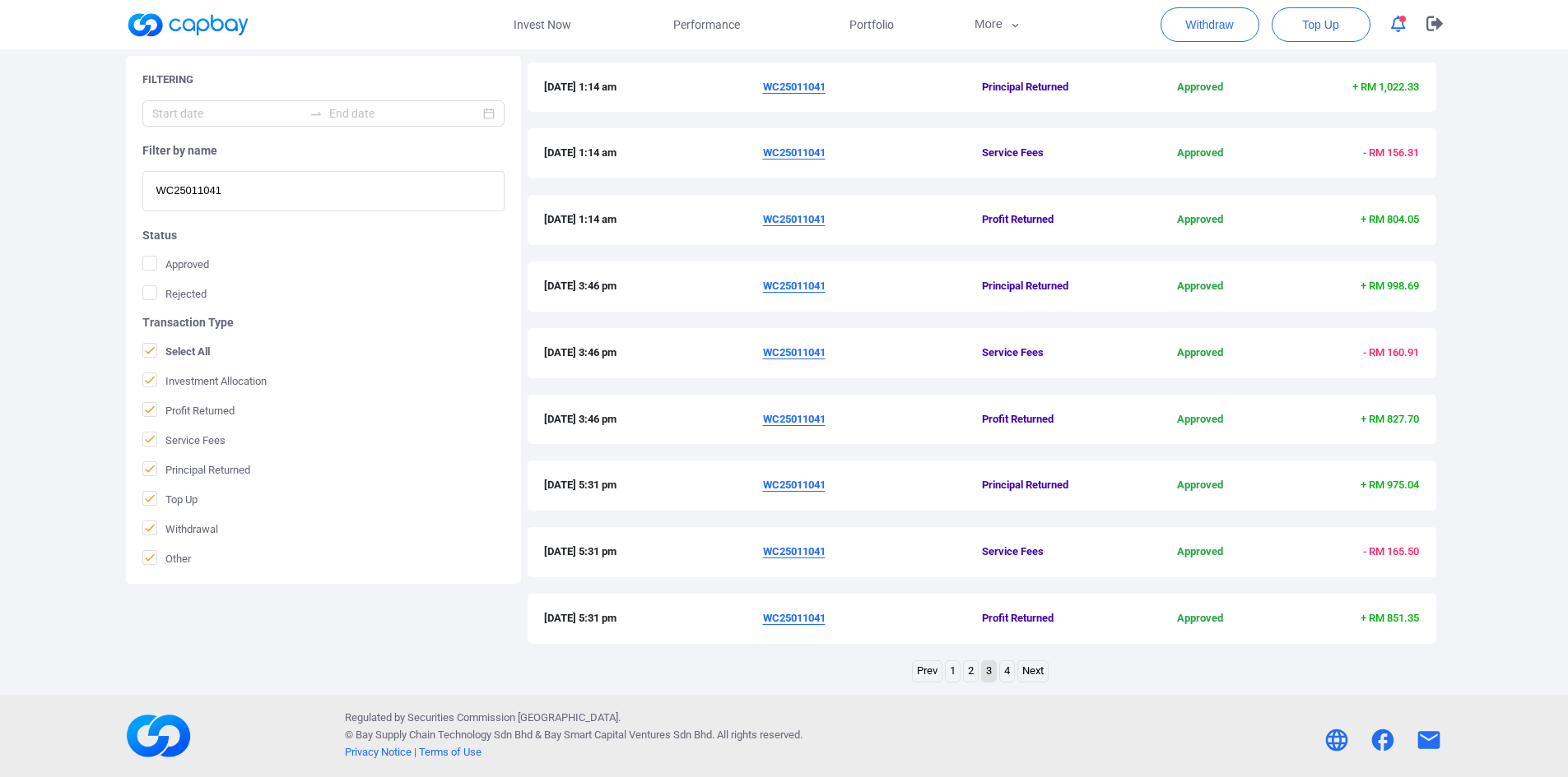
click at [966, 672] on link "2" at bounding box center [971, 672] width 14 height 20
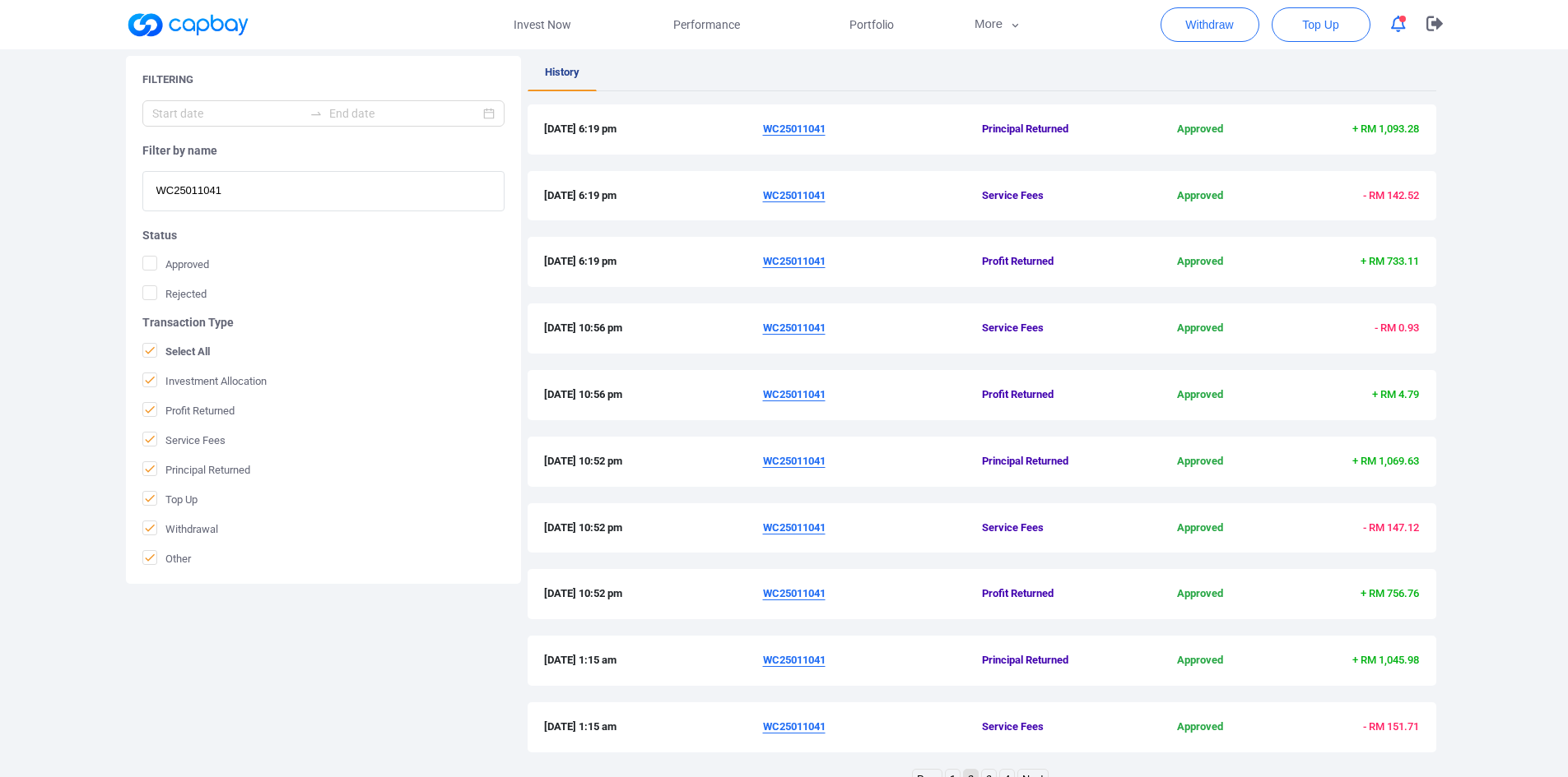
scroll to position [399, 0]
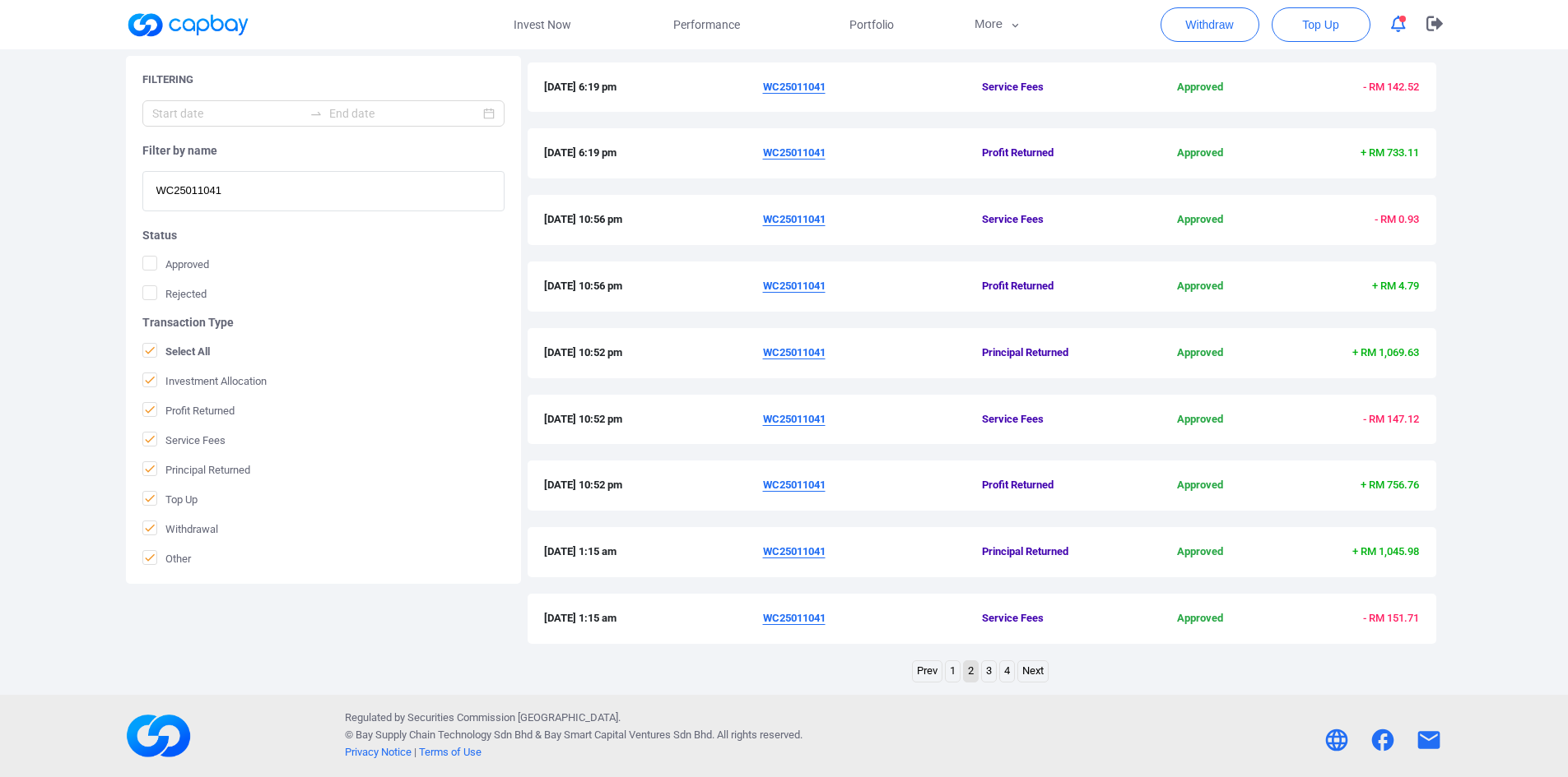
click at [954, 670] on link "1" at bounding box center [953, 672] width 14 height 20
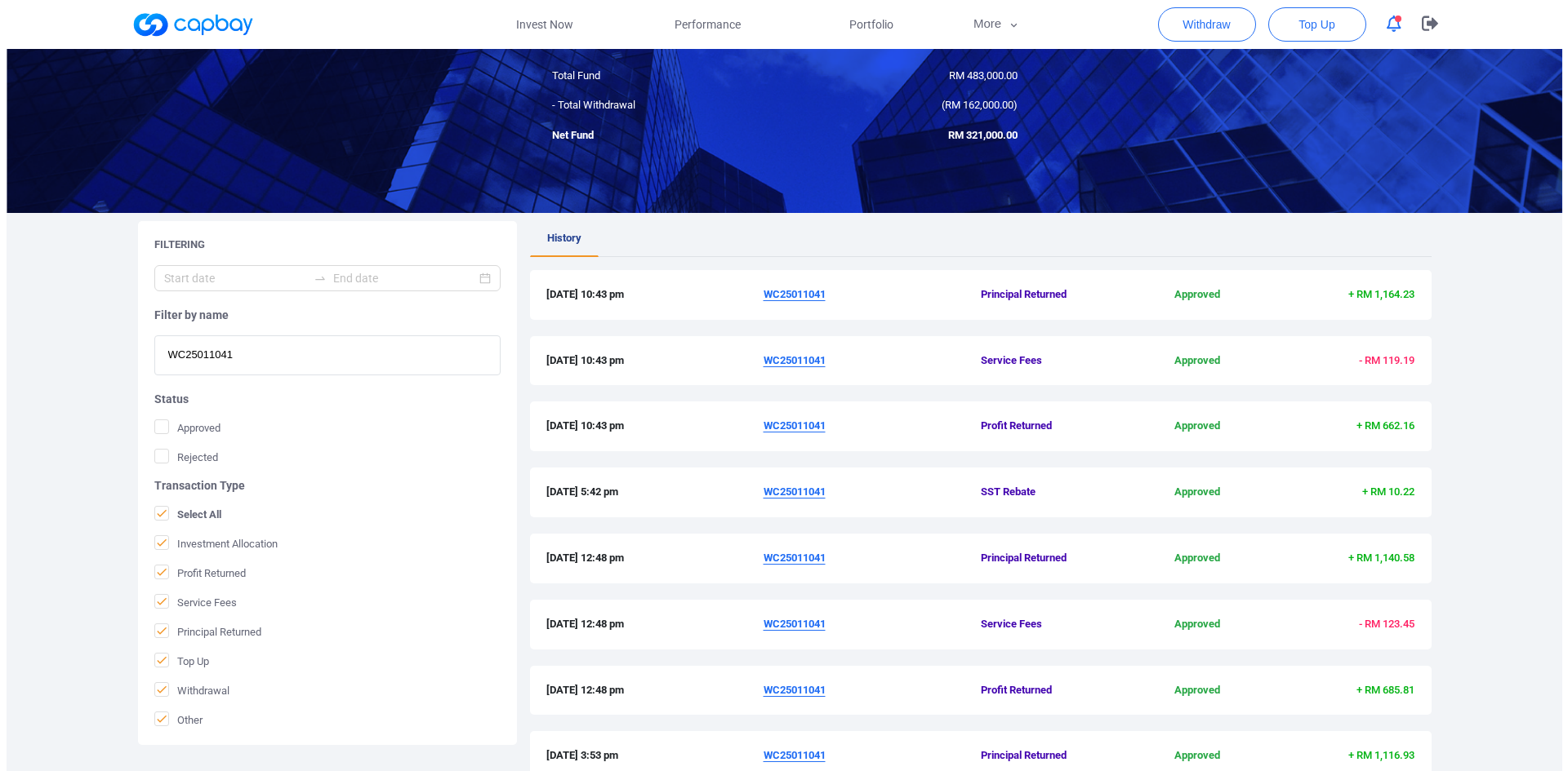
scroll to position [0, 0]
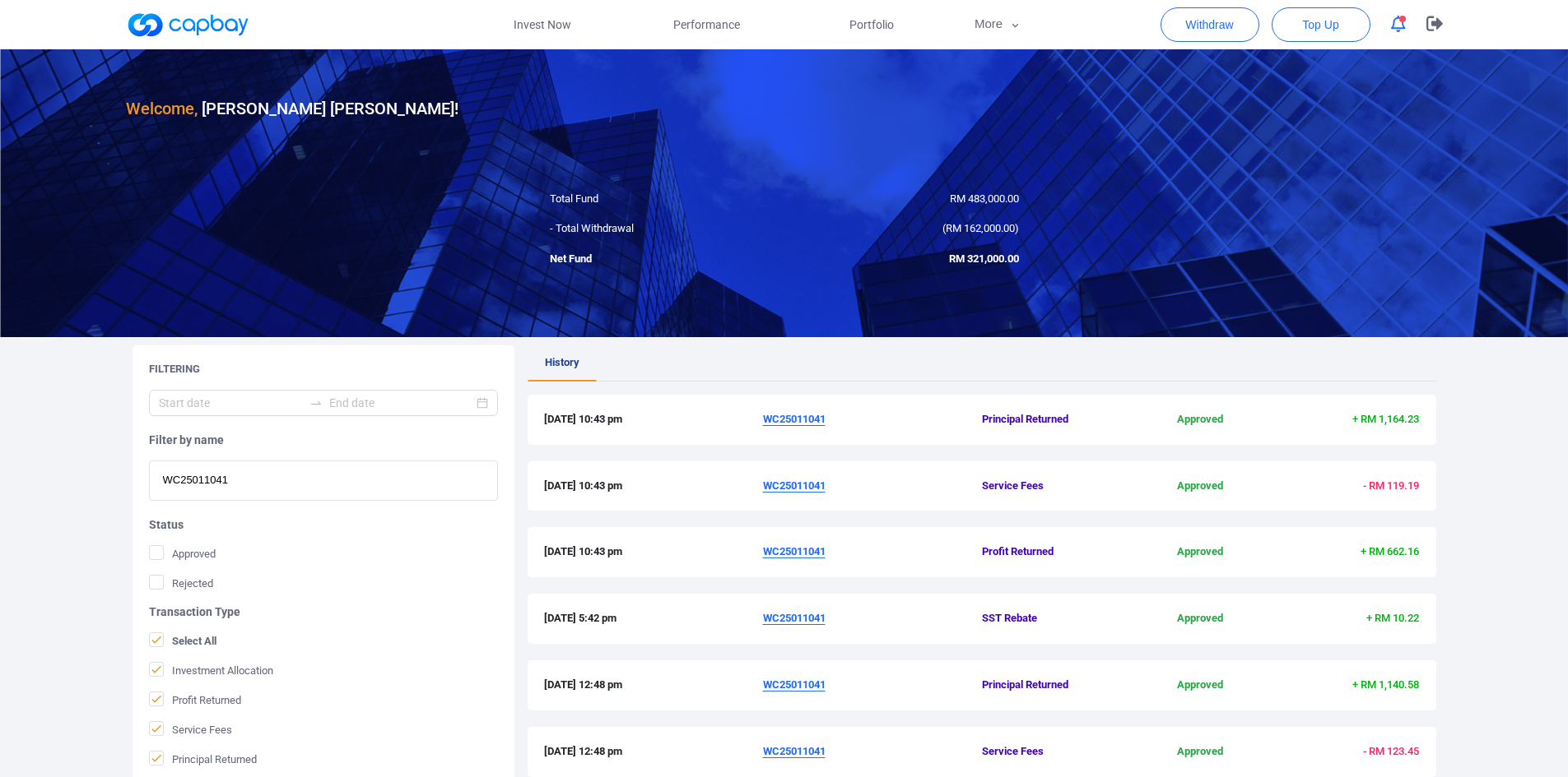
drag, startPoint x: 240, startPoint y: 478, endPoint x: 0, endPoint y: 452, distance: 241.4
click at [0, 452] on div "Welcome, [PERSON_NAME] [PERSON_NAME] ! Total Fund RM 483,000.00 - Total Withdra…" at bounding box center [784, 571] width 1568 height 1045
click at [870, 21] on span "Portfolio" at bounding box center [871, 25] width 44 height 18
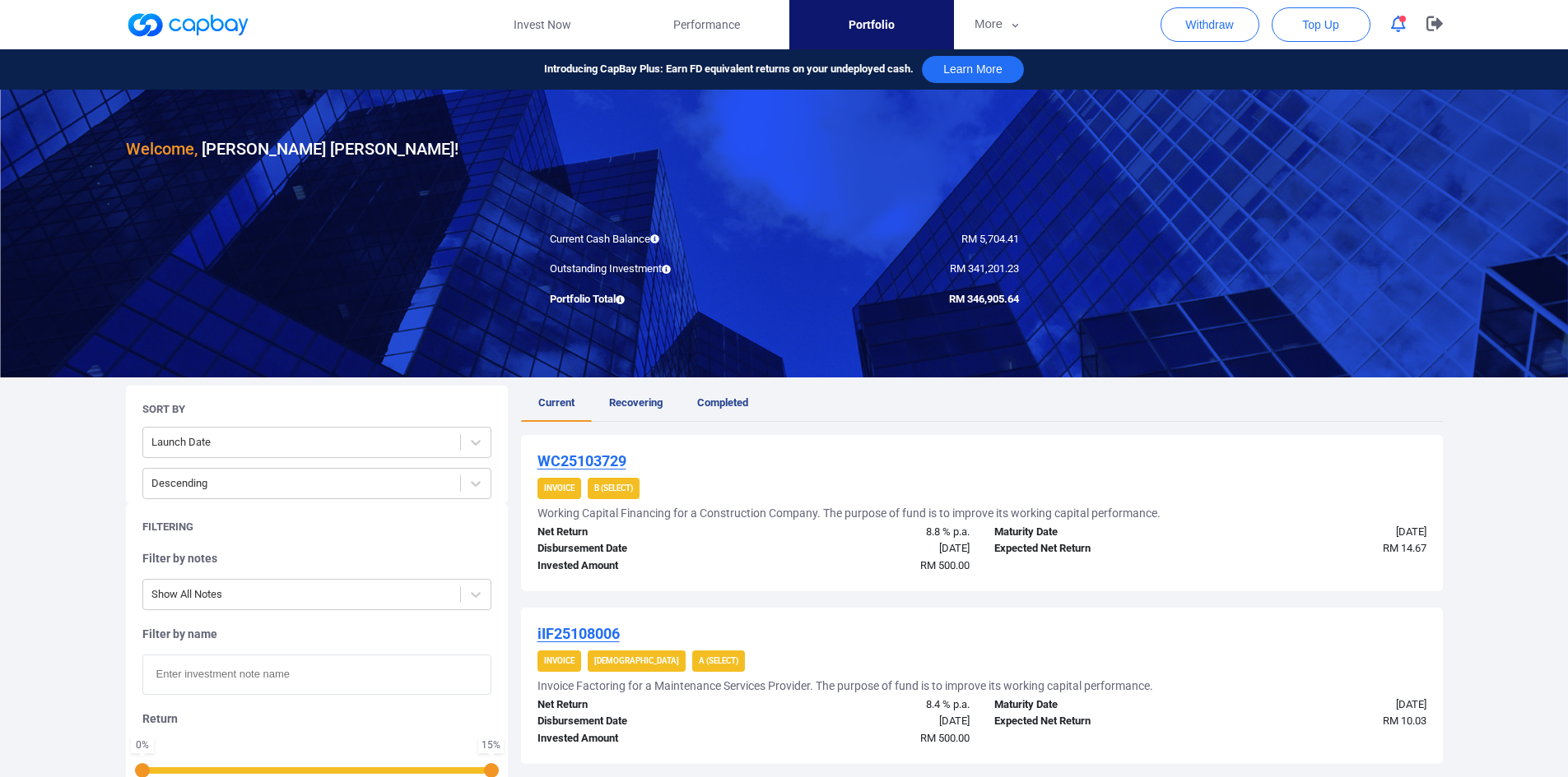
click at [213, 685] on input "text" at bounding box center [317, 674] width 349 height 40
paste input "WC25011041"
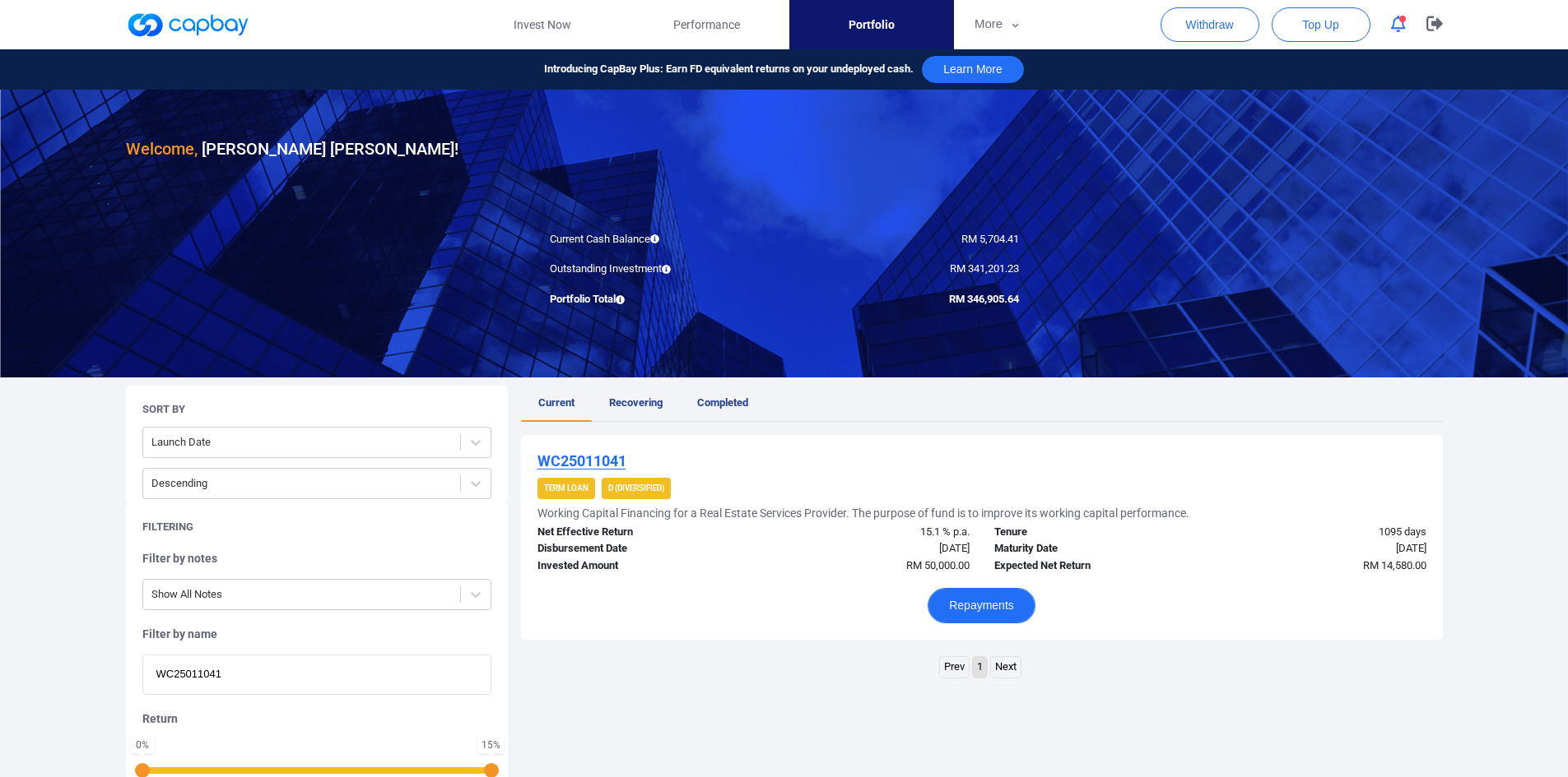
type input "WC25011041"
click at [971, 600] on button "Repayments" at bounding box center [981, 606] width 108 height 35
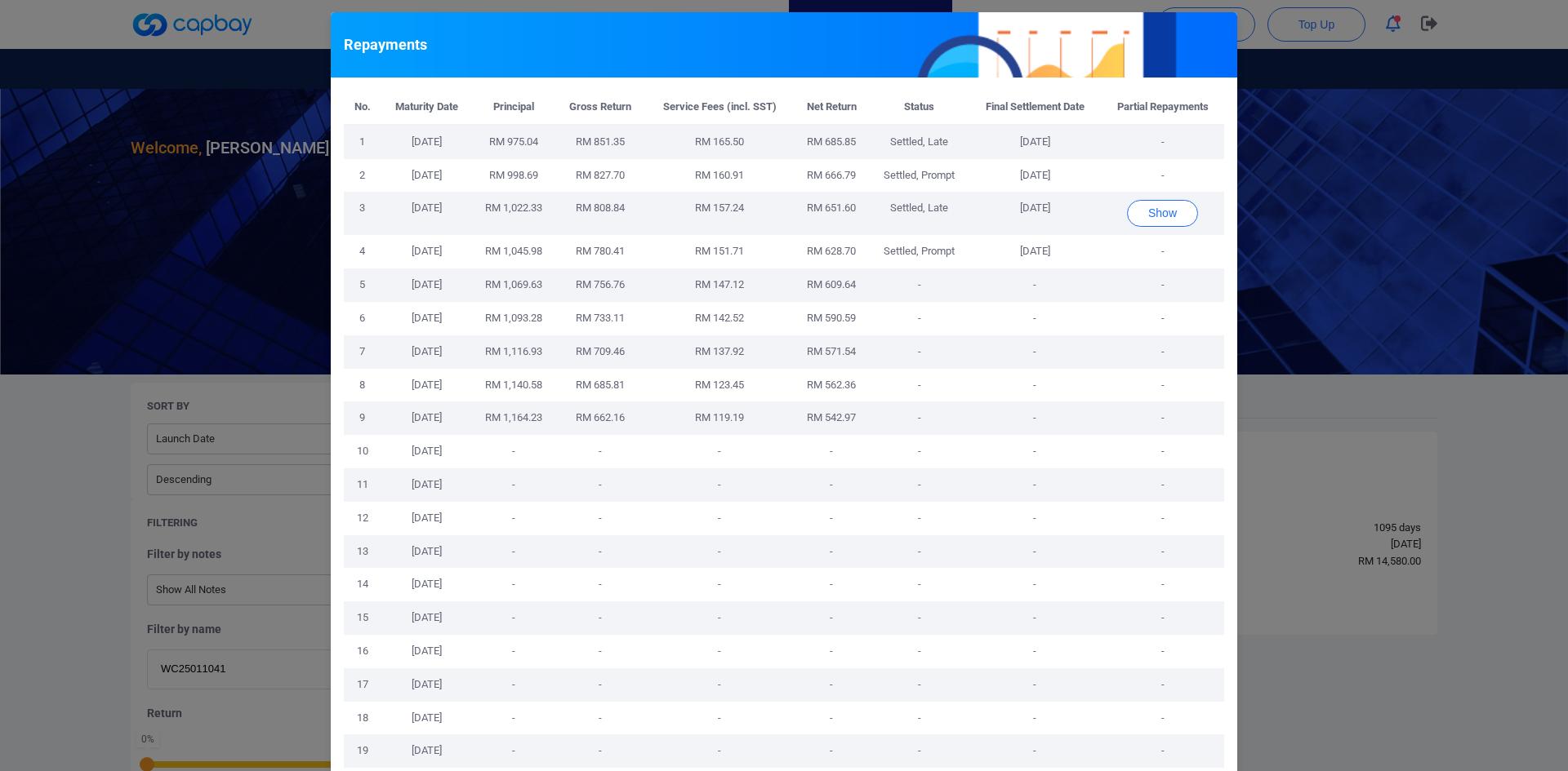
click at [1355, 412] on div "Repayments No. Maturity Date Principal Gross Return Service Fees (incl. SST) Ne…" at bounding box center [784, 385] width 1568 height 771
